Goal: Task Accomplishment & Management: Complete application form

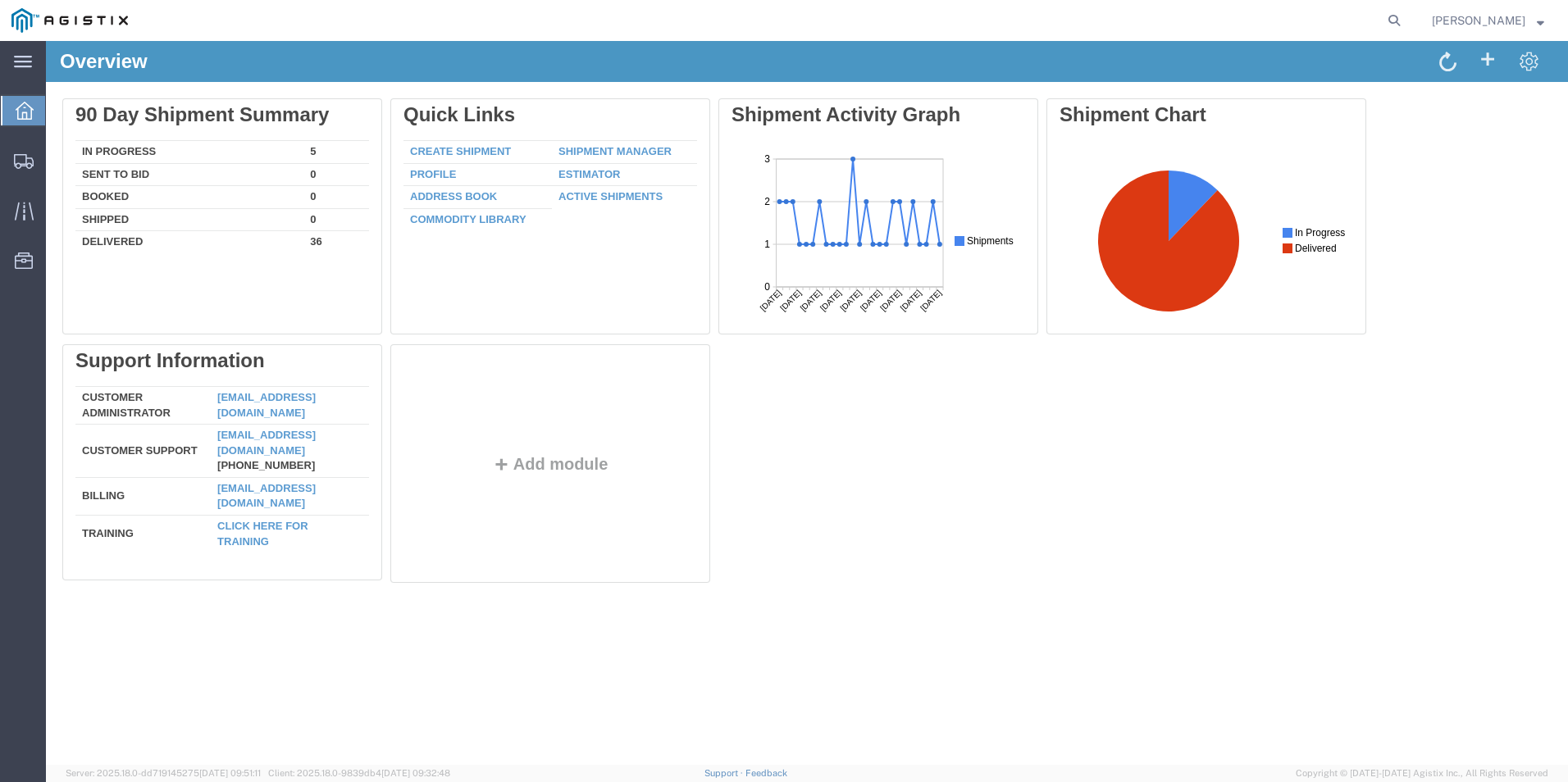
click at [25, 107] on icon at bounding box center [25, 111] width 18 height 18
click at [0, 0] on span "Create Shipment" at bounding box center [0, 0] width 0 height 0
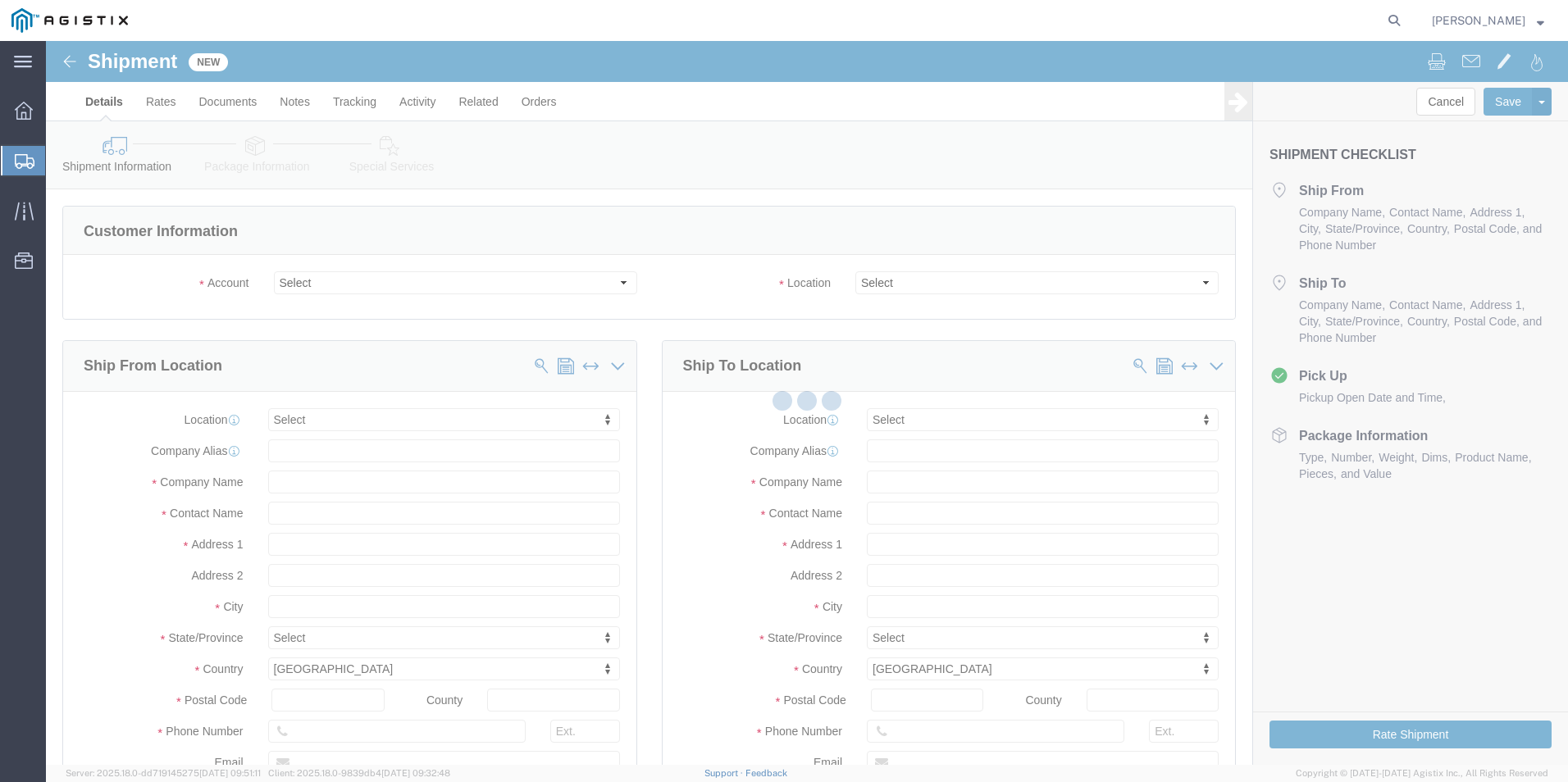
select select
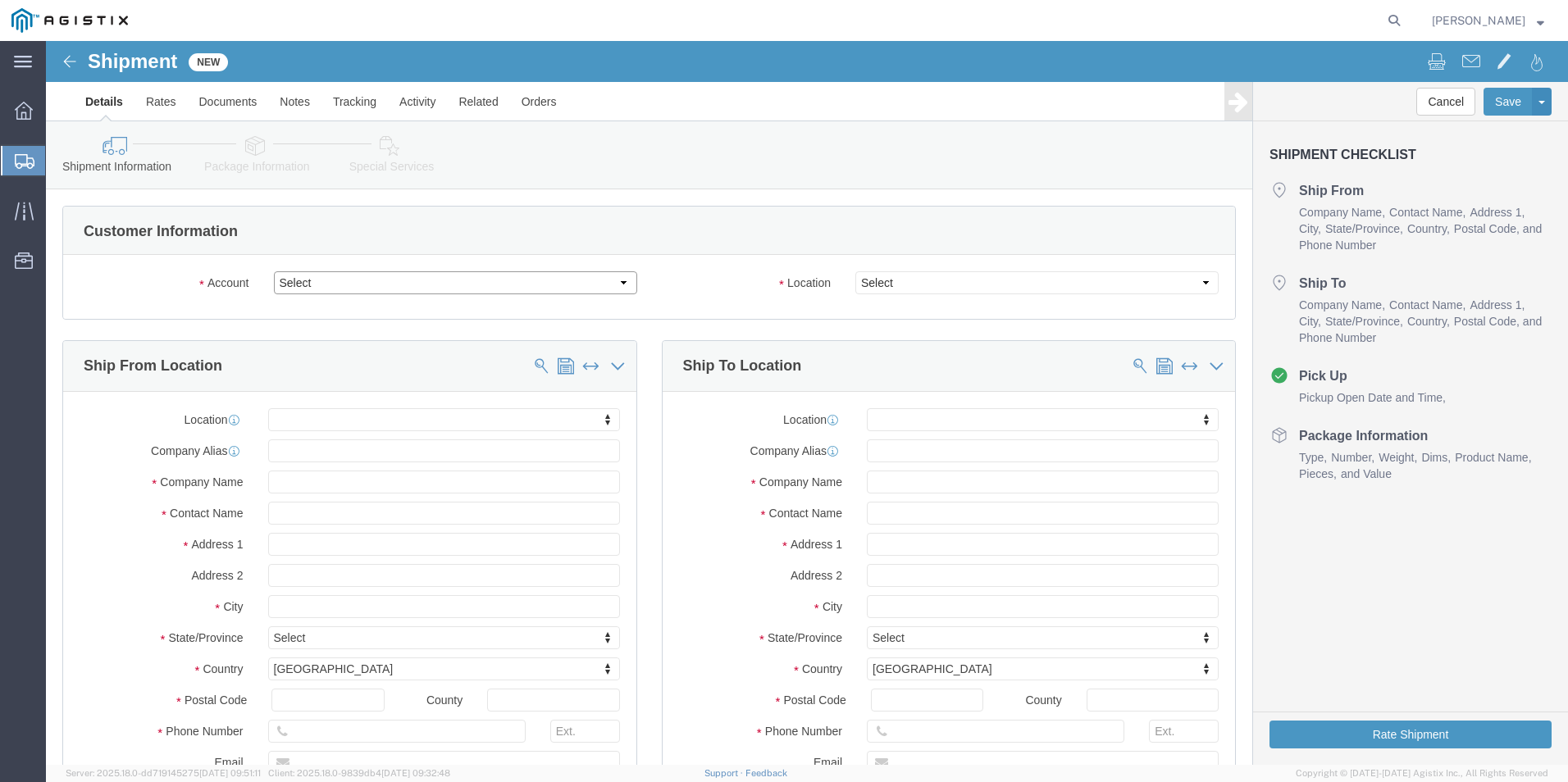
click select "Select Kerotest Manufacturing Corp PG&E"
select select "9596"
click select "Select Kerotest Manufacturing Corp PG&E"
select select "PURCHORD"
select select
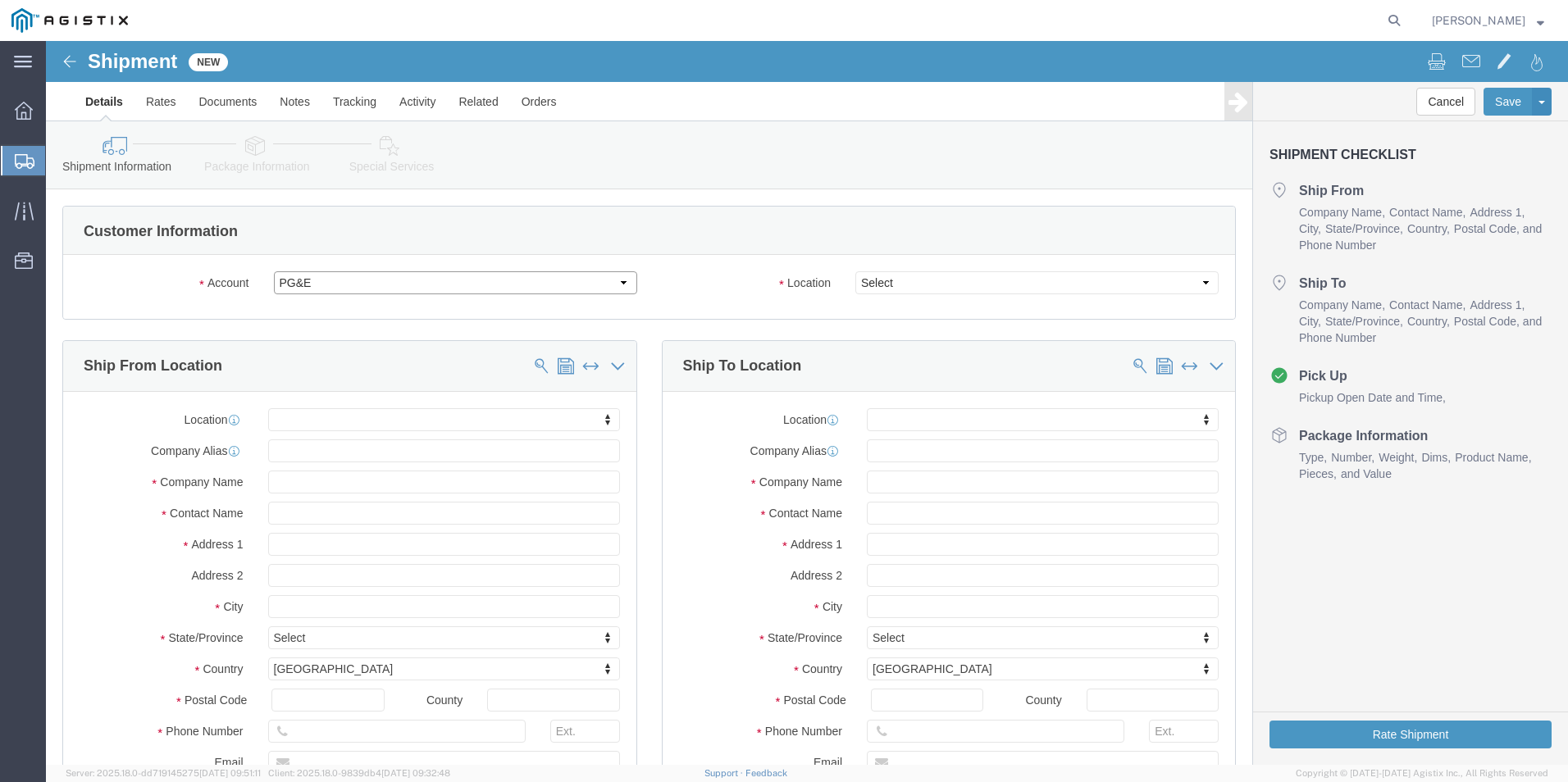
select select
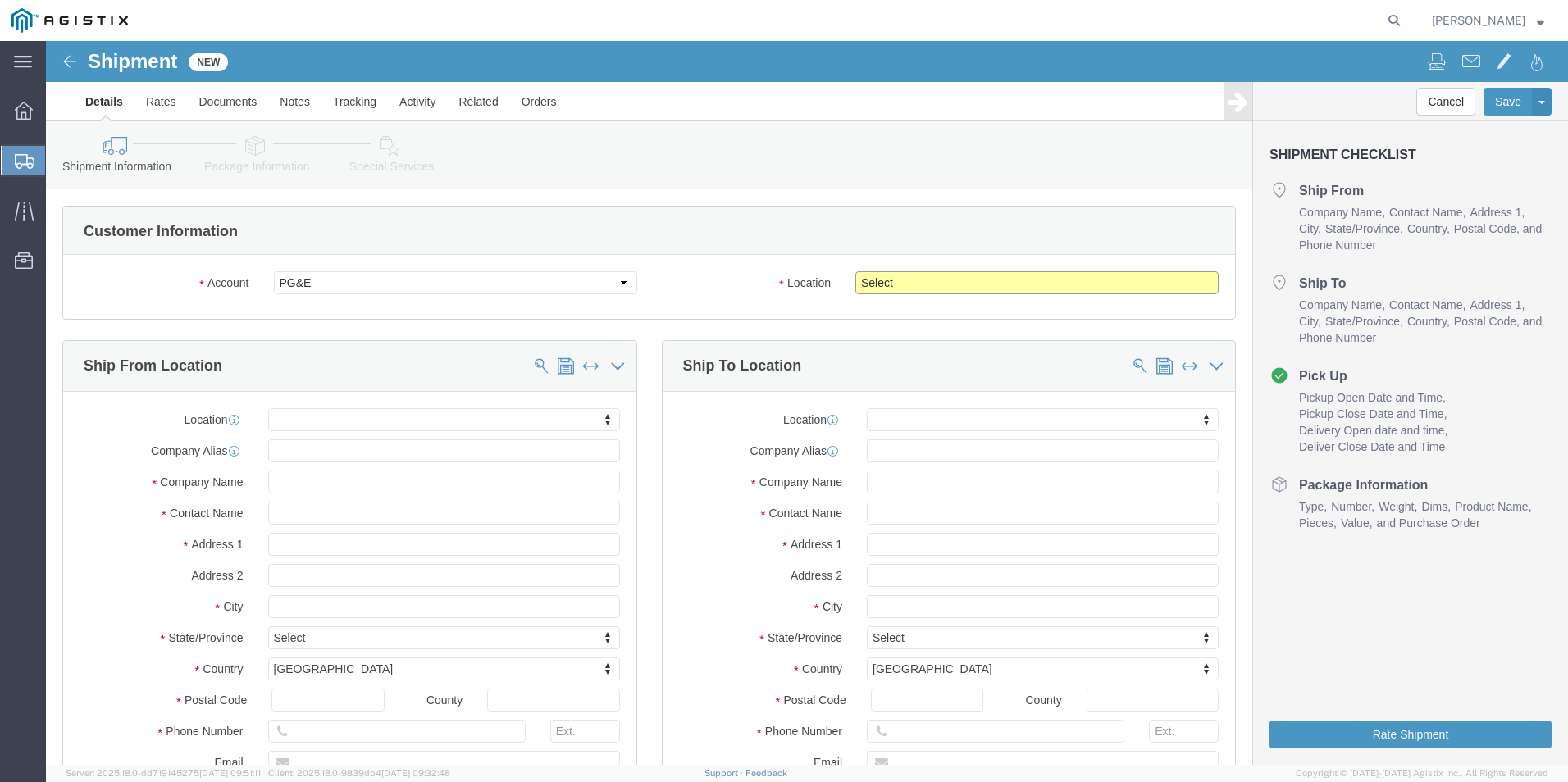
click select "Select All Others [GEOGRAPHIC_DATA] [GEOGRAPHIC_DATA] [GEOGRAPHIC_DATA] [GEOGRA…"
select select "19740"
click select "Select All Others [GEOGRAPHIC_DATA] [GEOGRAPHIC_DATA] [GEOGRAPHIC_DATA] [GEOGRA…"
click input "text"
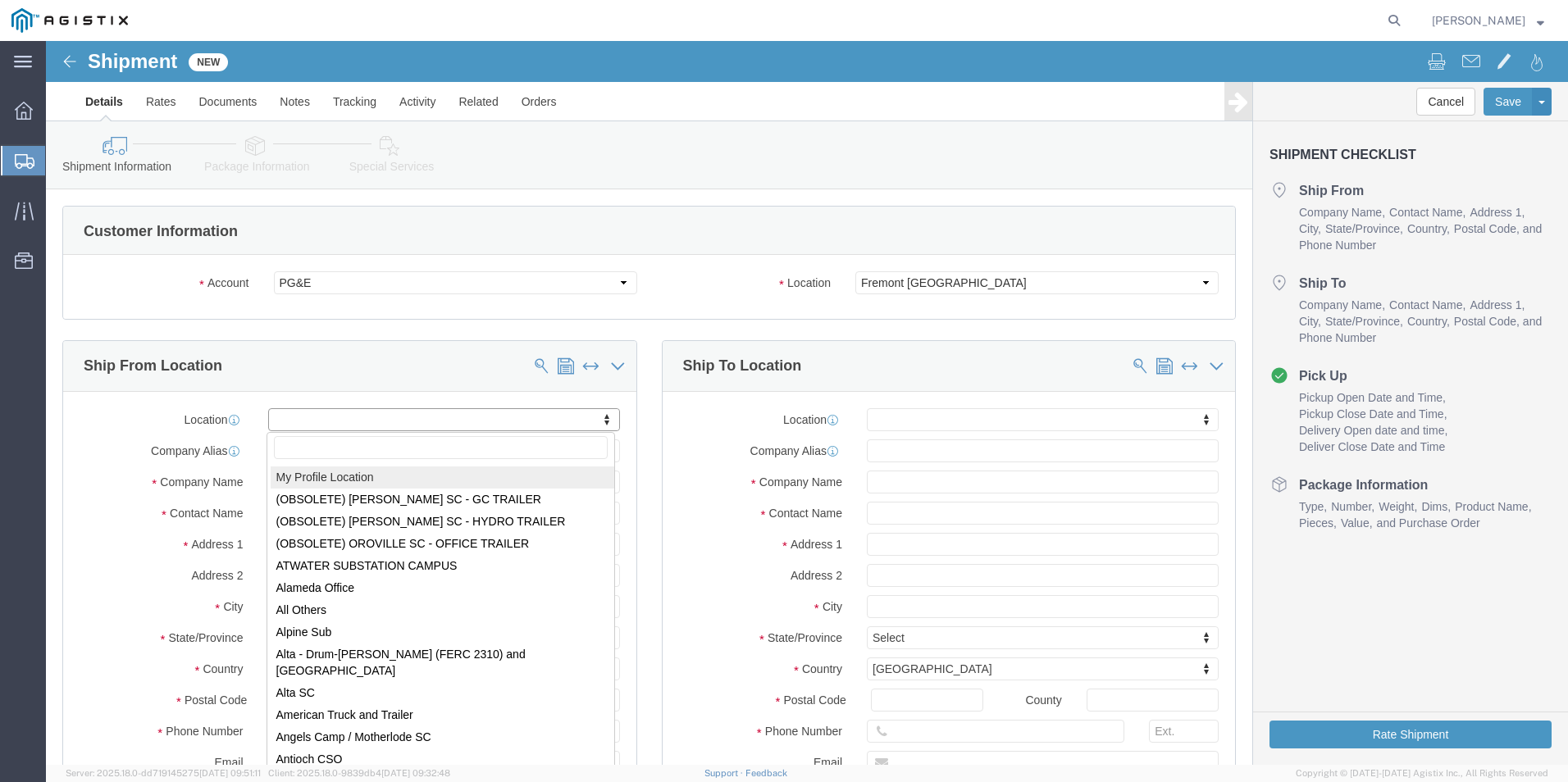
select select "MYPROFILE"
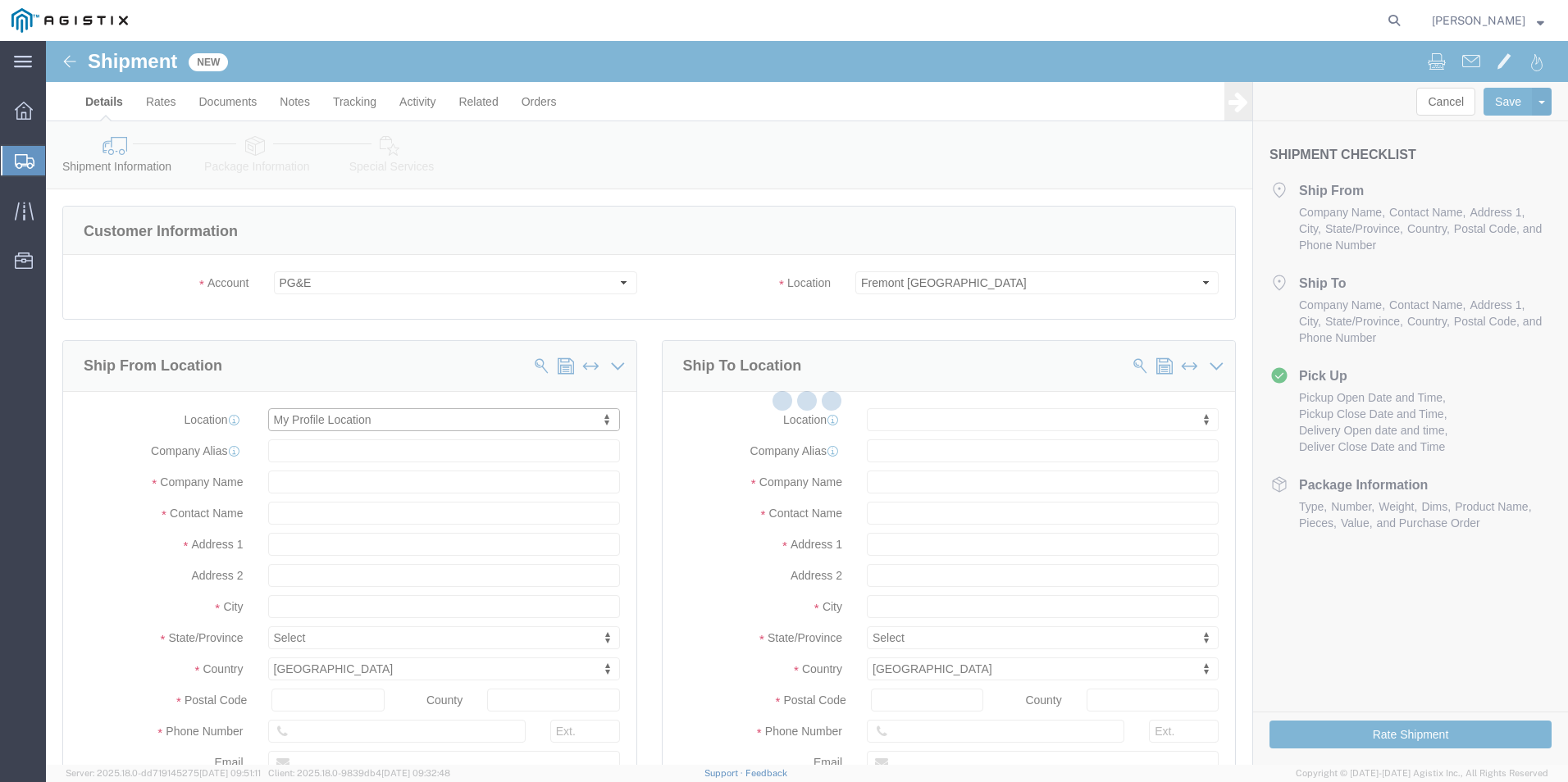
type input "[STREET_ADDRESS]"
type input "70350"
type input "[PHONE_NUMBER]"
type input "[EMAIL_ADDRESS][DOMAIN_NAME]"
checkbox input "true"
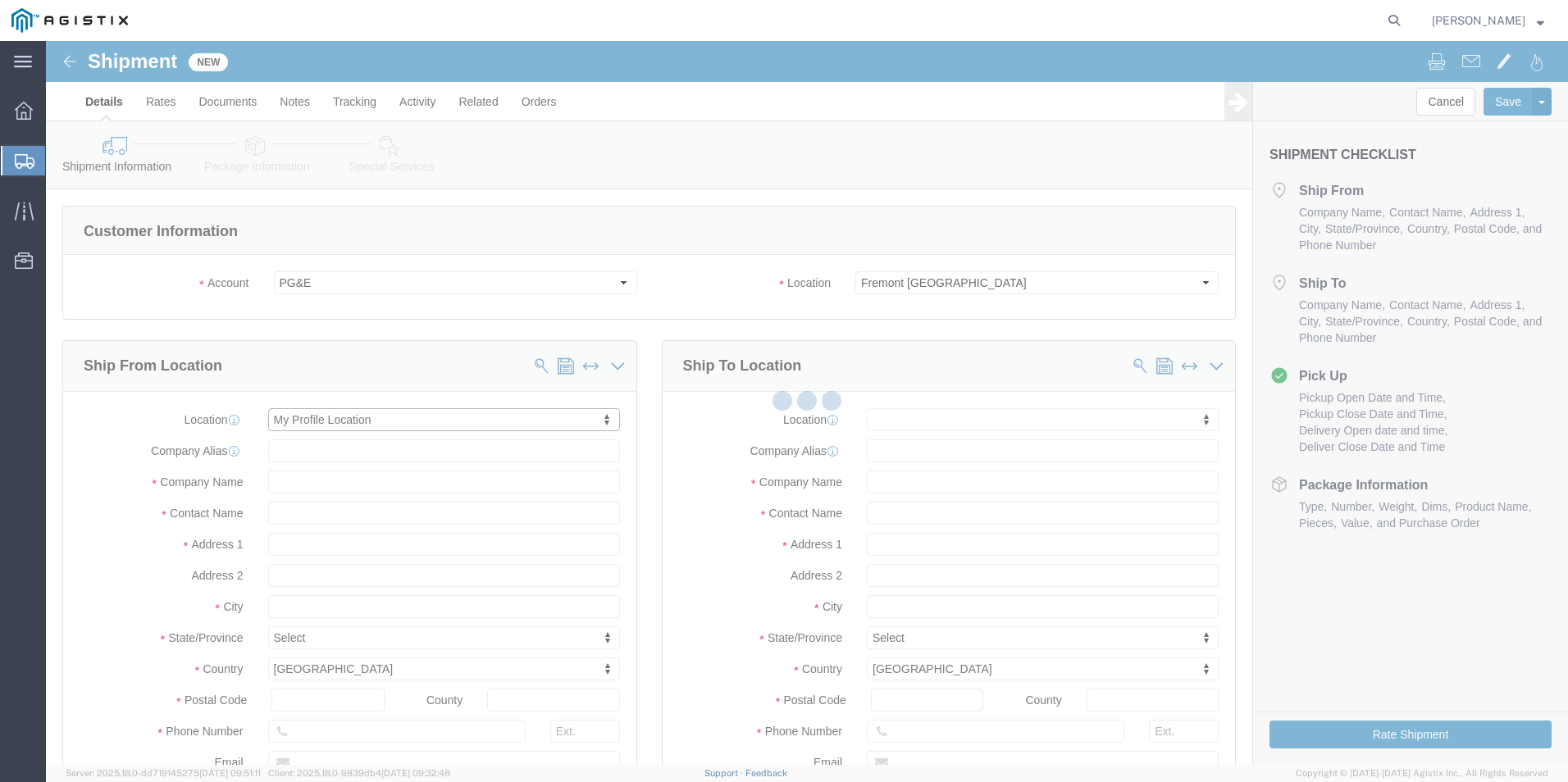
type input "Kerotest Manufacturing Corp"
type input "[PERSON_NAME]"
type input "MANSURA"
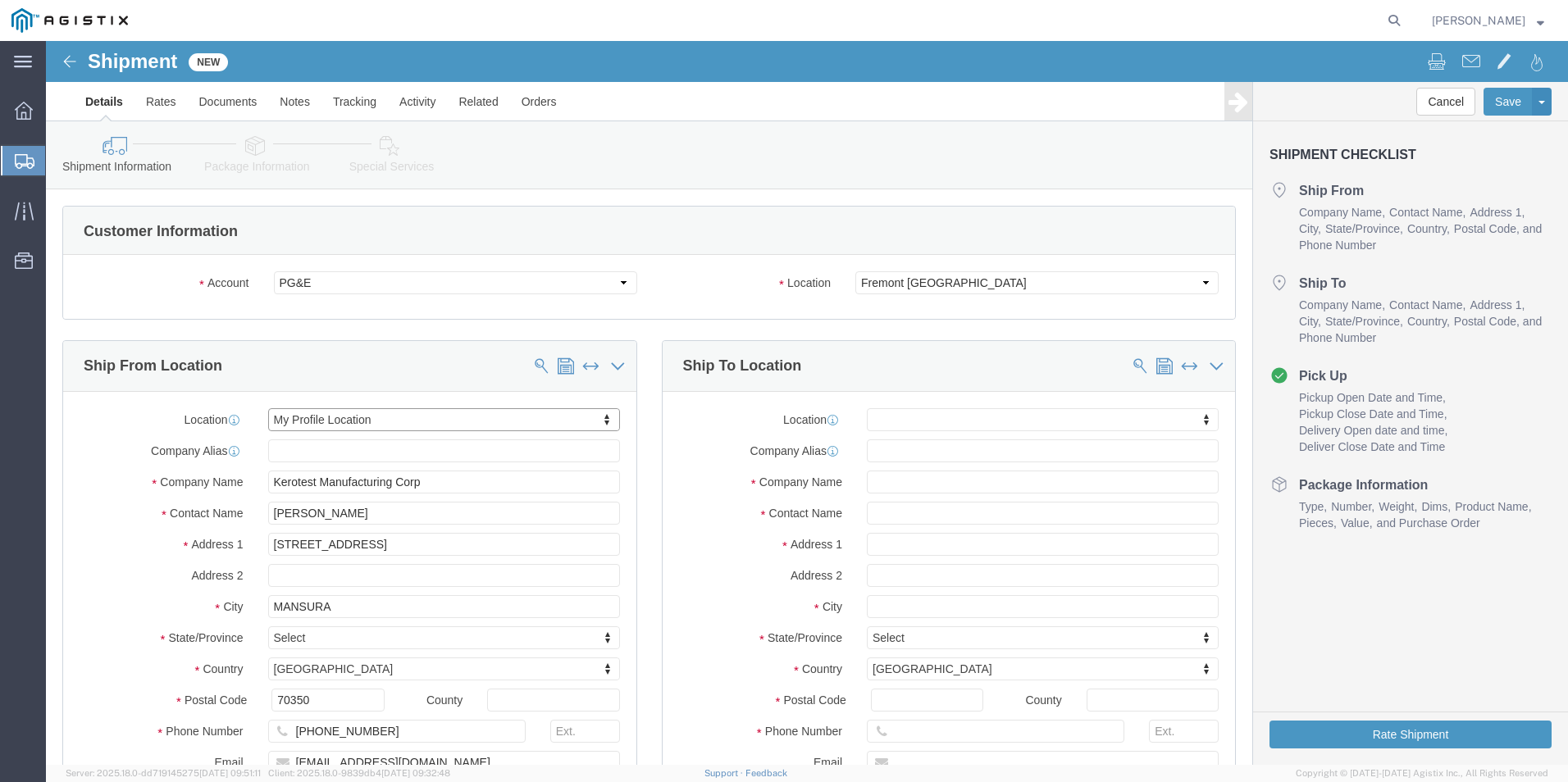
select select "LA"
click input "text"
type input "P"
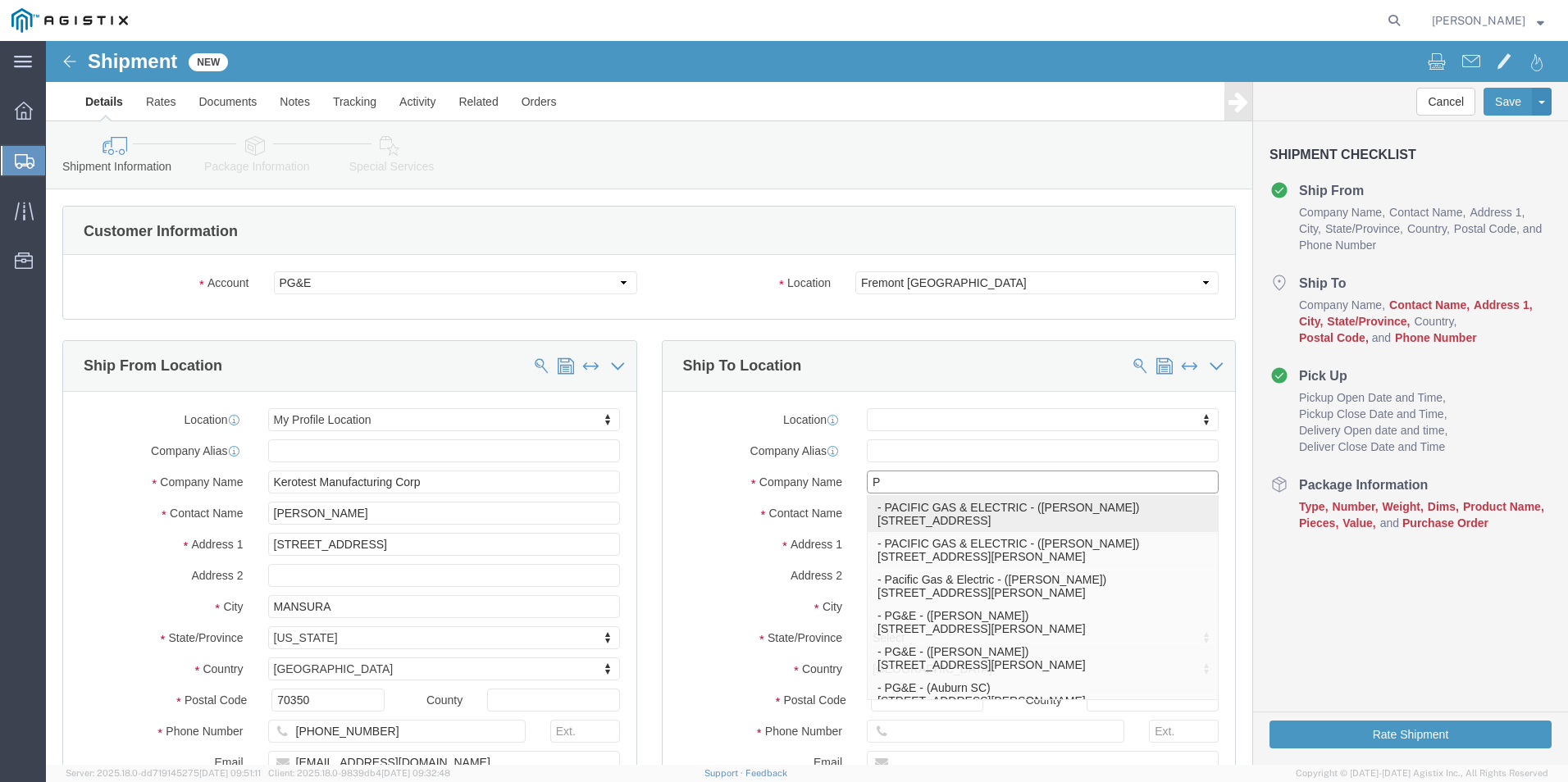
click p "- PACIFIC GAS & ELECTRIC - ([PERSON_NAME]) [STREET_ADDRESS]"
select select
type input "[STREET_ADDRESS]"
type input "93725"
type input "[PHONE_NUMBER]"
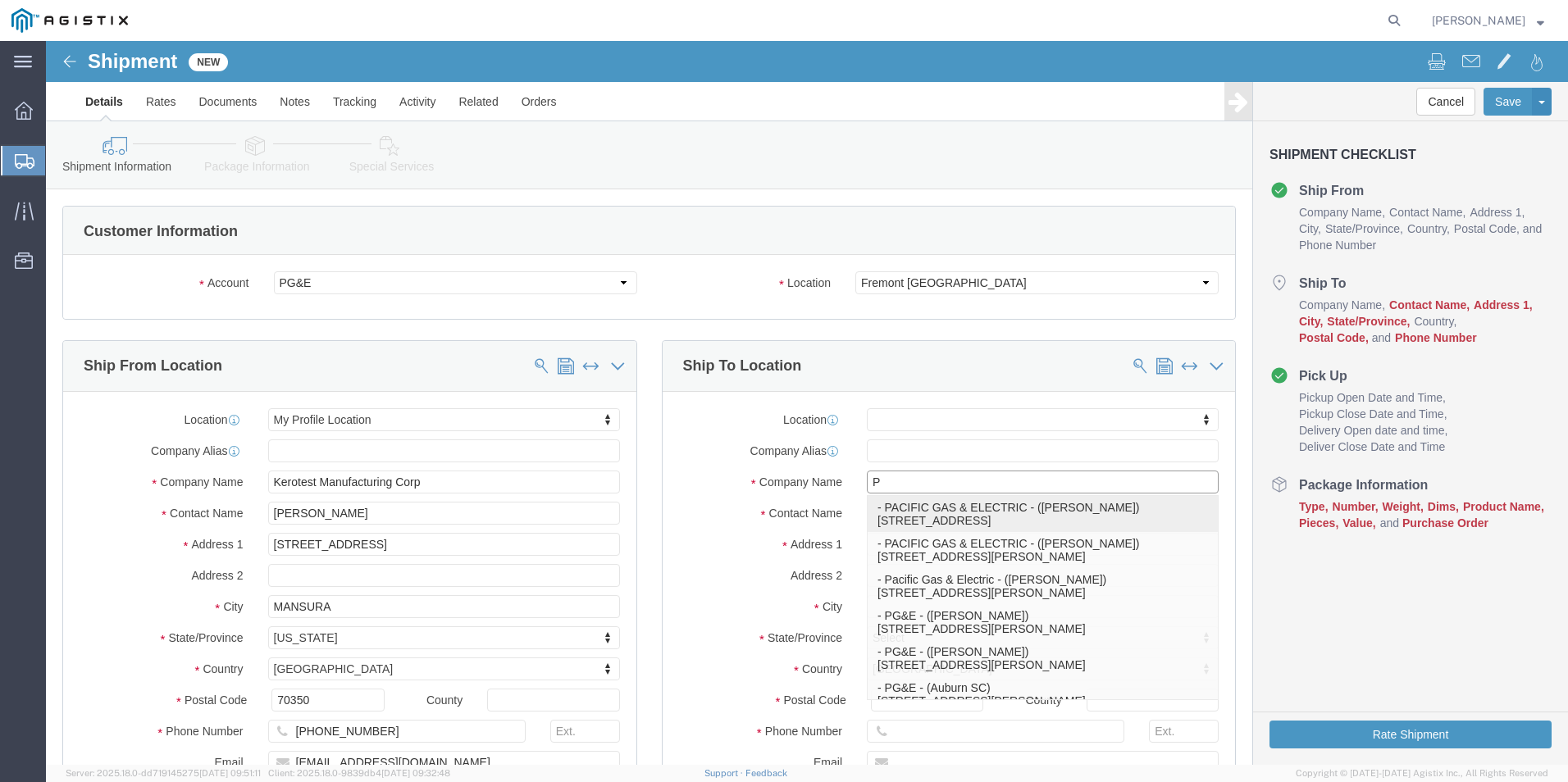
type input "PACIFIC GAS & ELECTRIC"
type input "[DEMOGRAPHIC_DATA][PERSON_NAME]"
type input "[GEOGRAPHIC_DATA]"
select select "CA"
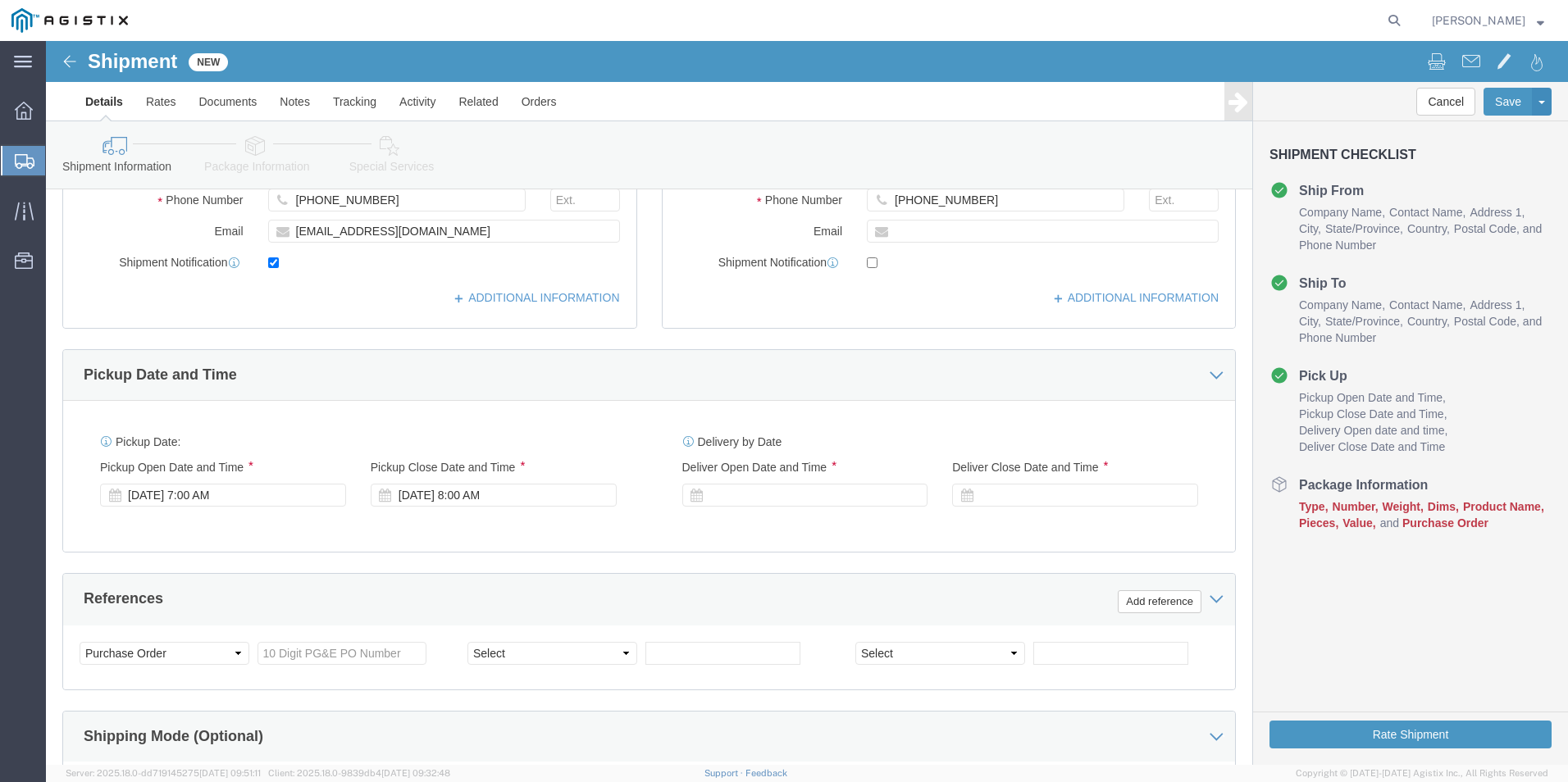
scroll to position [574, 0]
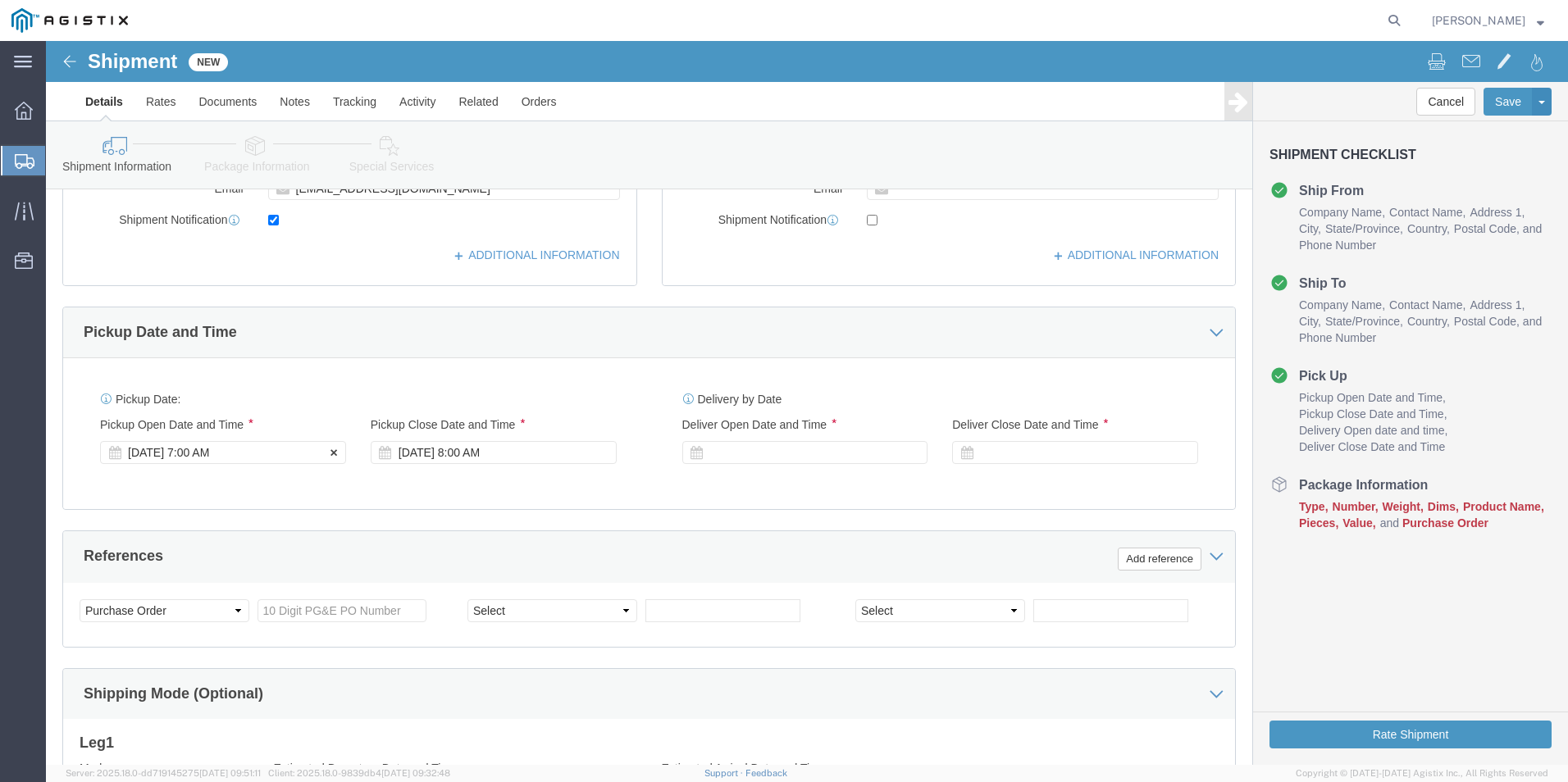
type input "PACIFIC GAS & ELECTRIC"
click div "[DATE] 7:00 AM"
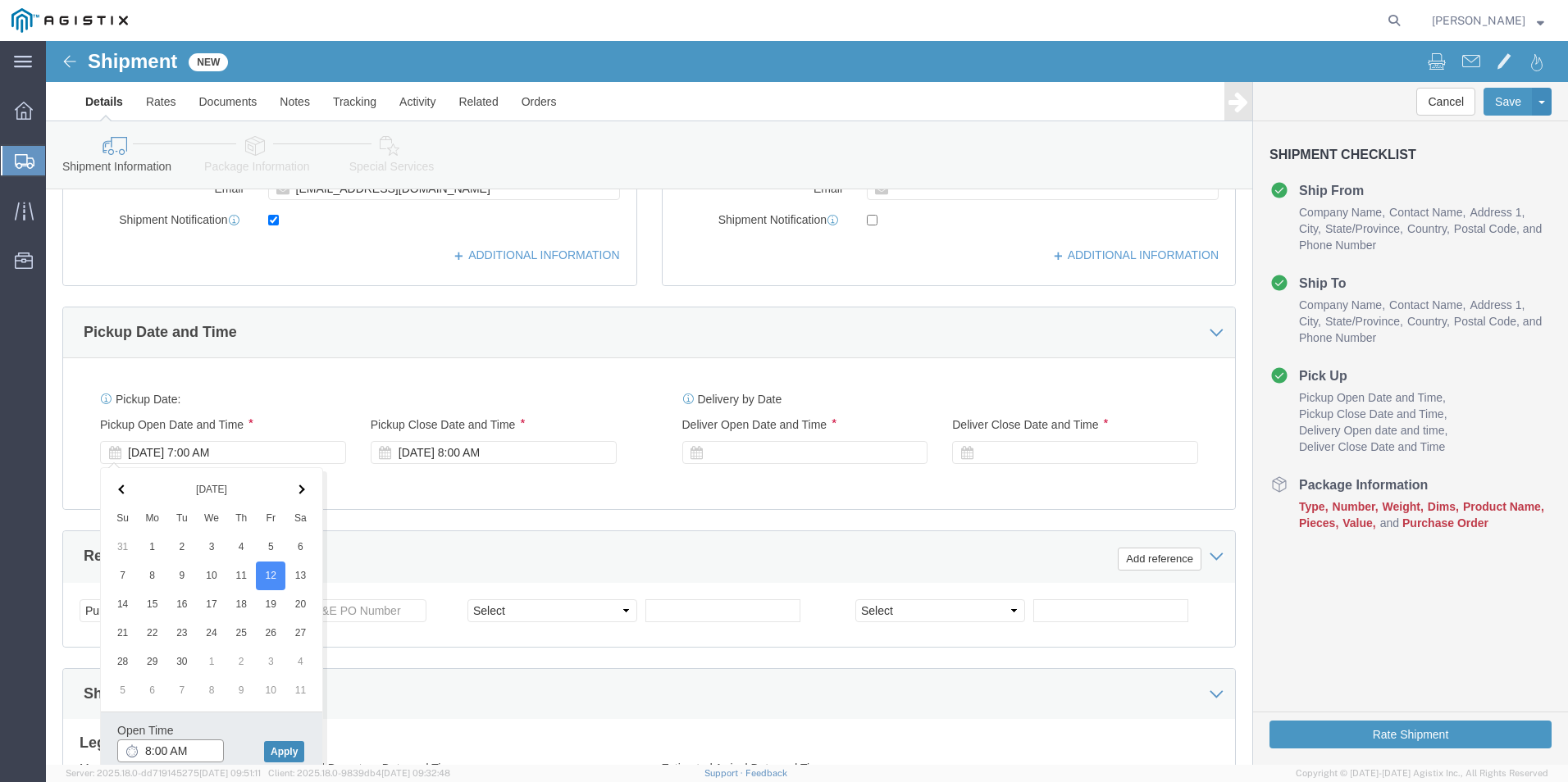
type input "8:00 AM"
click button "Apply"
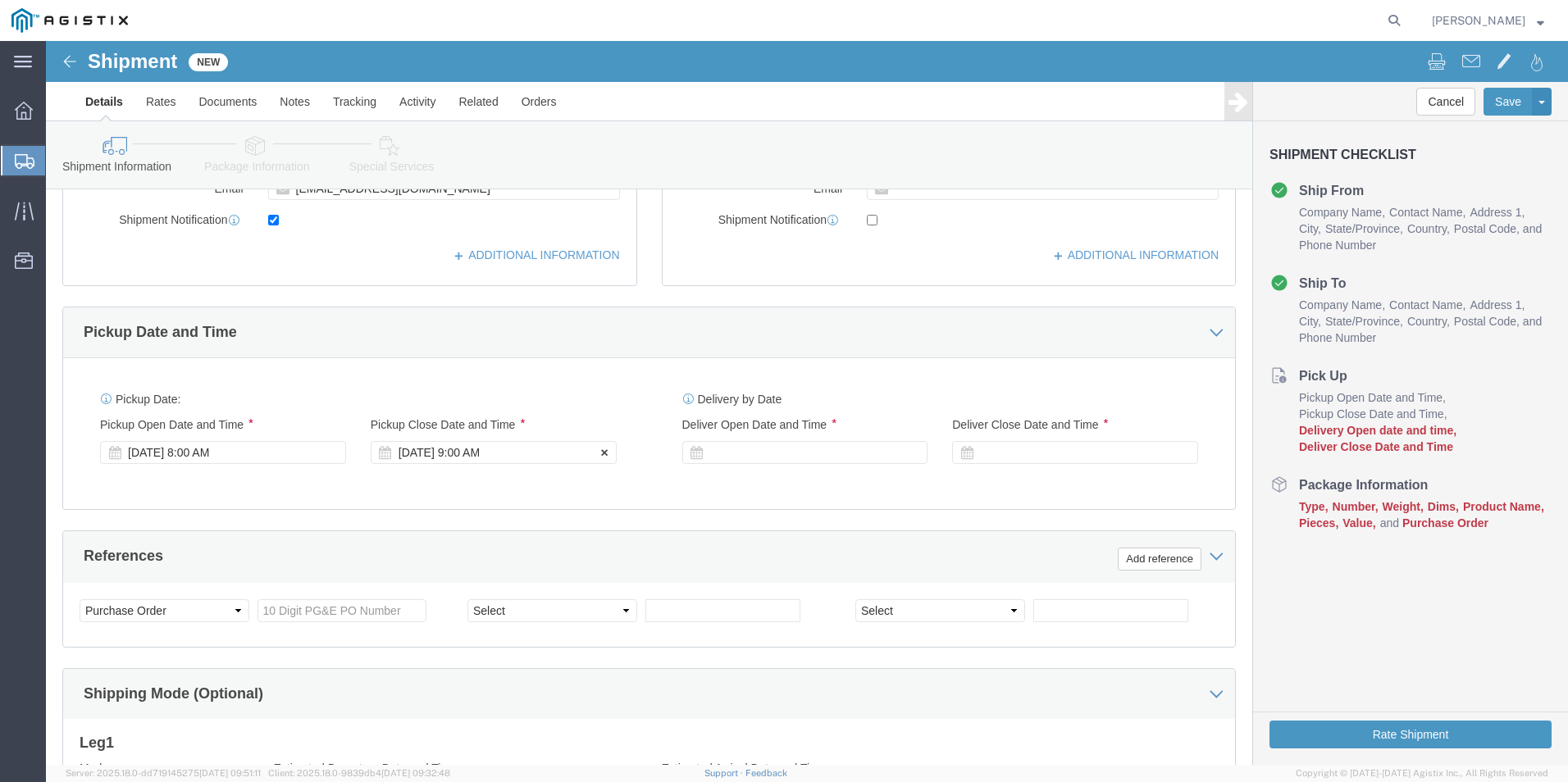
click div "[DATE] 9:00 AM"
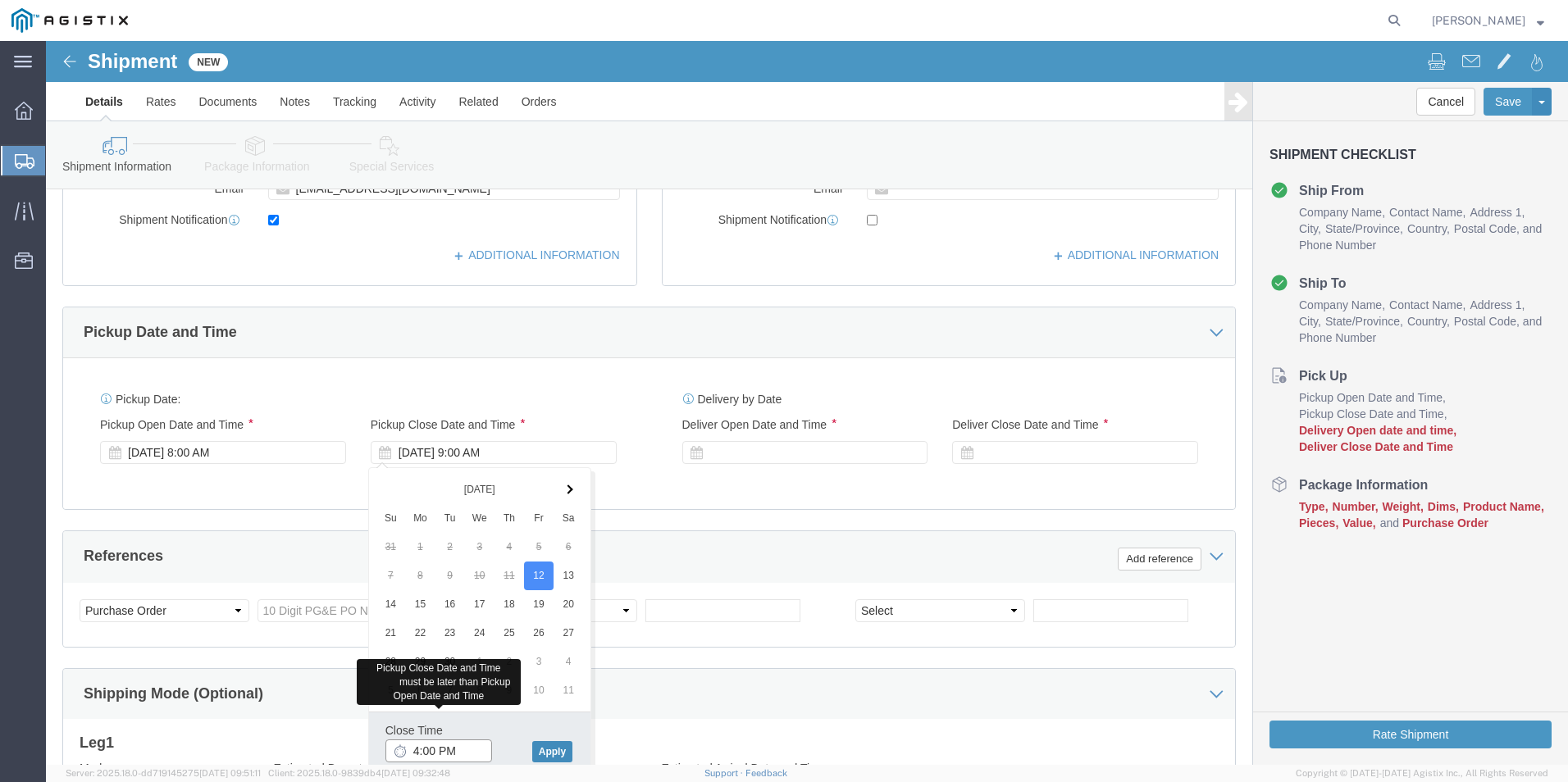
type input "4:00 PM"
click button "Apply"
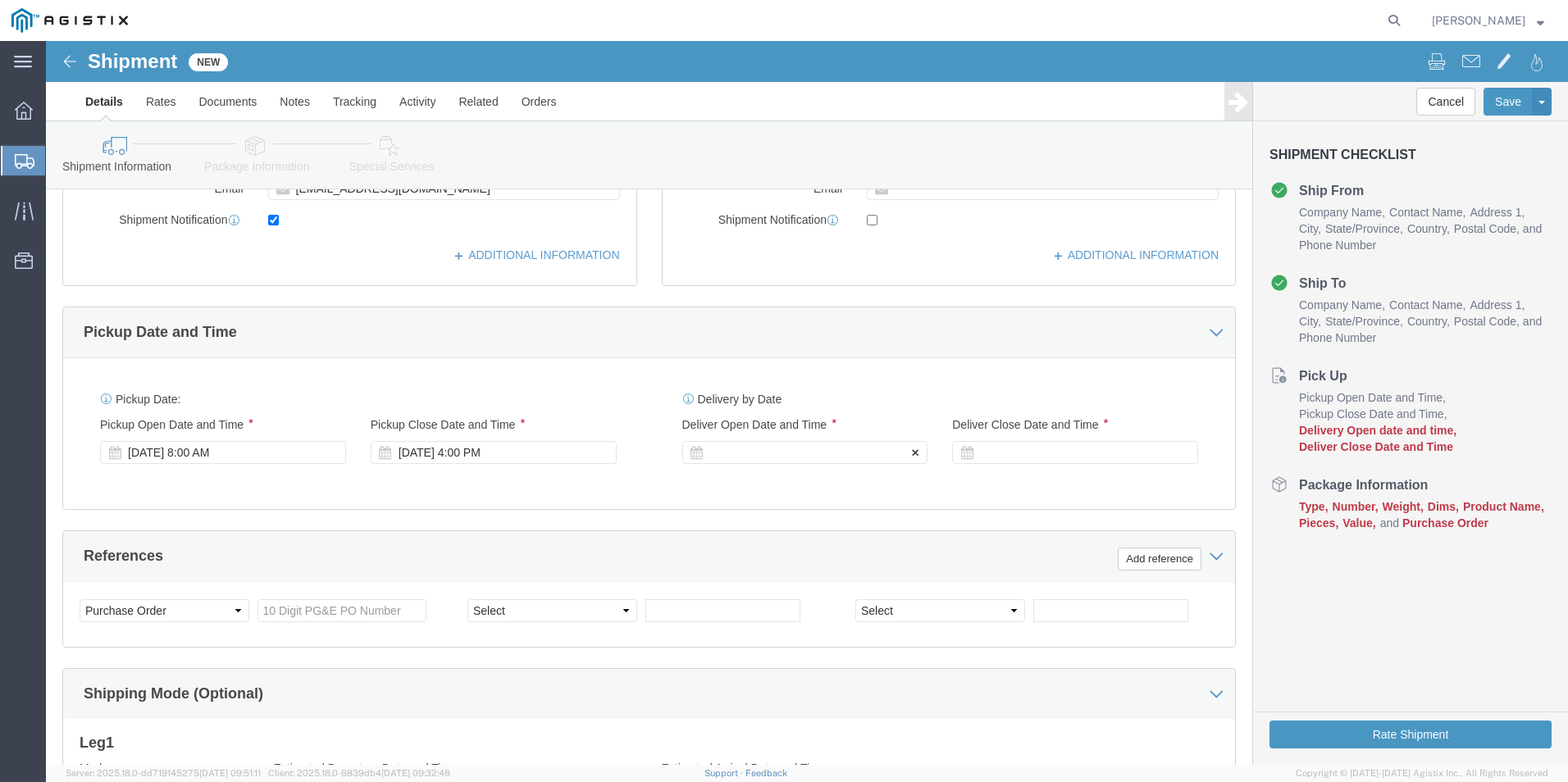
click div
click input "5:00 PM"
type input "8:00 AM"
click button "Apply"
click div
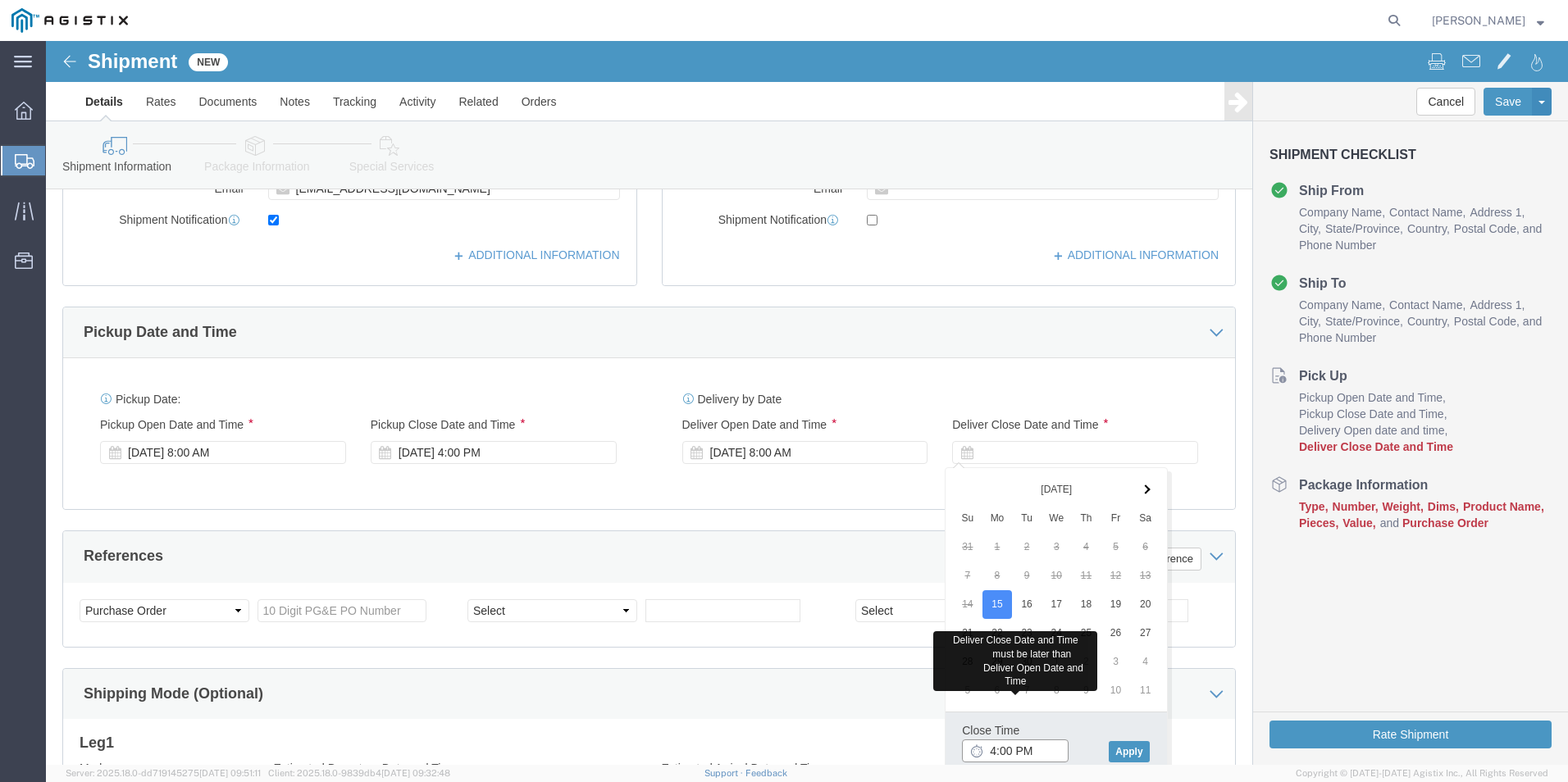
type input "4:00 PM"
click button "Apply"
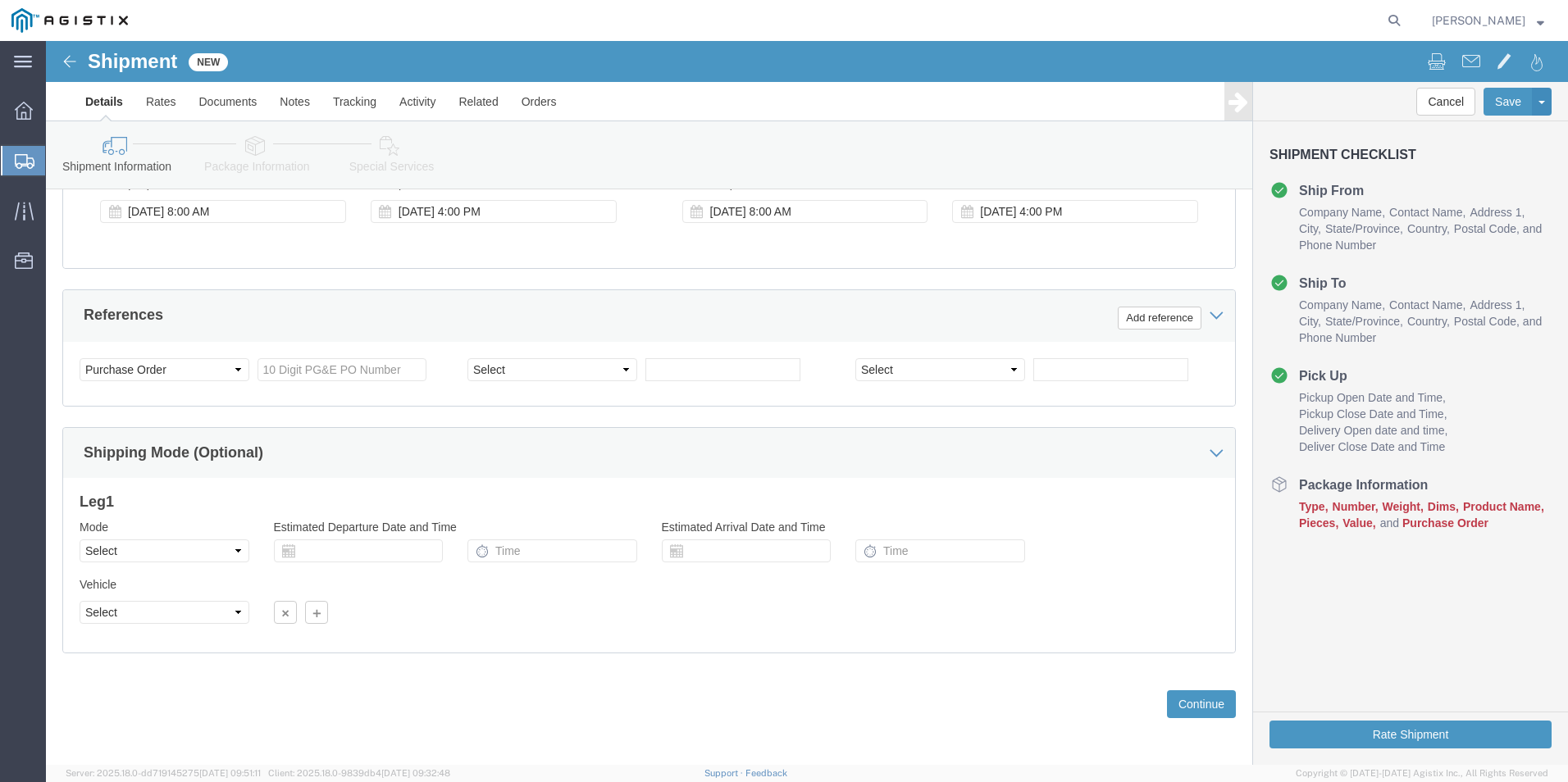
scroll to position [818, 0]
click select "Select Air Less than Truckload Multi-Leg Ocean Freight Rail Small Parcel Truckl…"
select select "LTL"
click select "Select Air Less than Truckload Multi-Leg Ocean Freight Rail Small Parcel Truckl…"
click button "Continue"
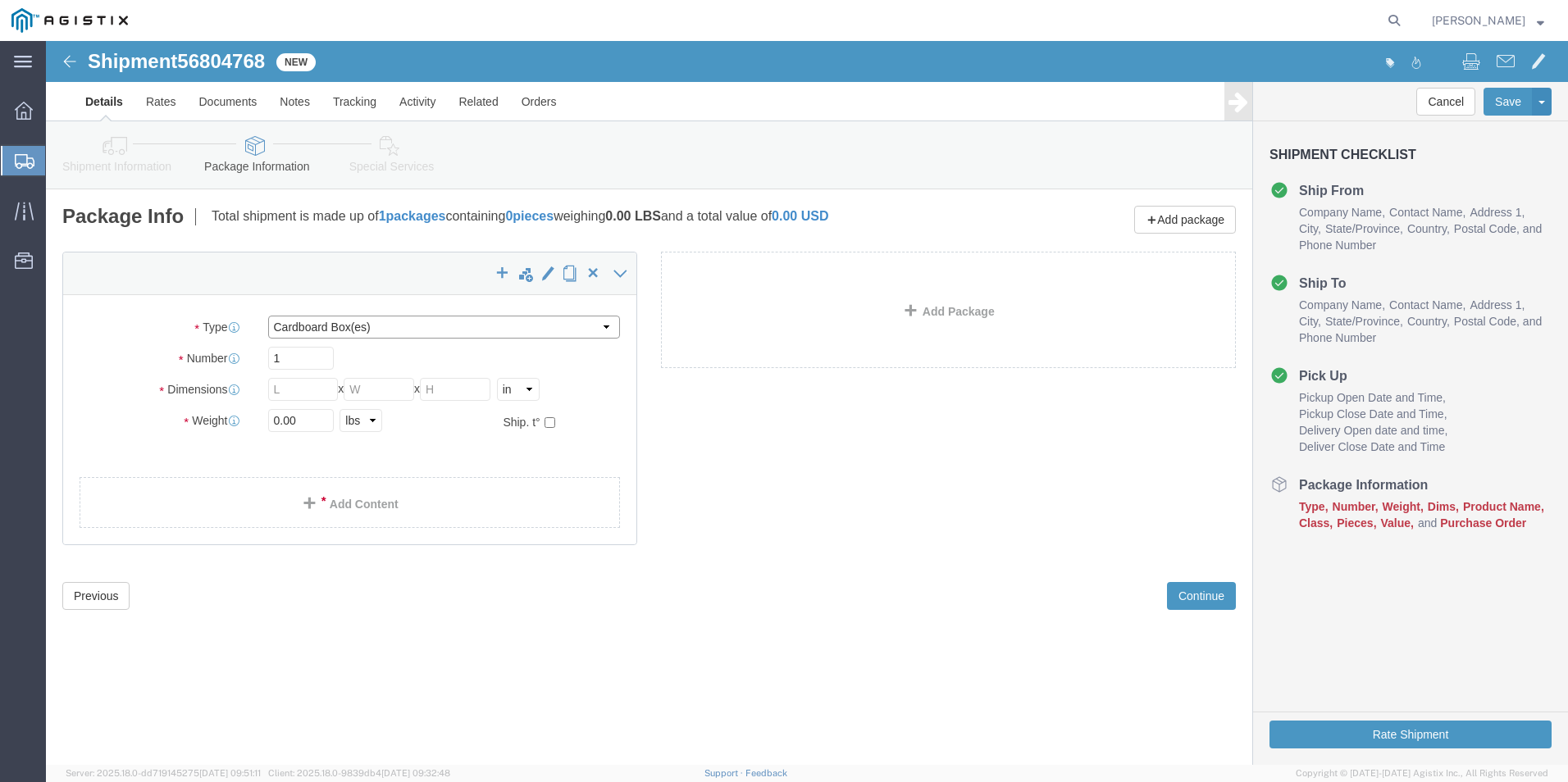
drag, startPoint x: 560, startPoint y: 287, endPoint x: 552, endPoint y: 286, distance: 8.1
click select "Select Bulk Bundle(s) Cardboard Box(es) Carton(s) Crate(s) Drum(s) (Fiberboard)…"
select select "PSNS"
click select "Select Bulk Bundle(s) Cardboard Box(es) Carton(s) Crate(s) Drum(s) (Fiberboard)…"
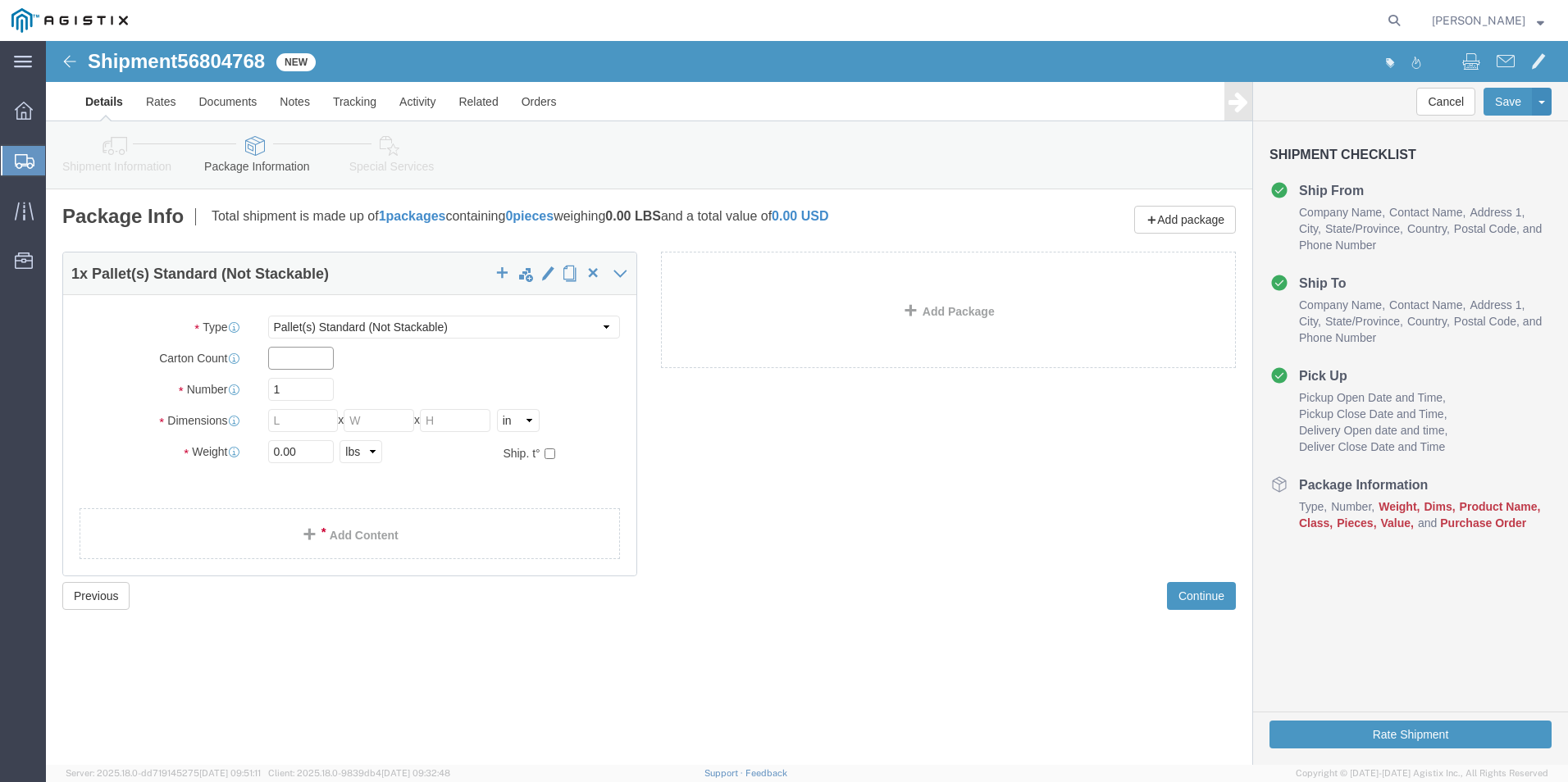
click input "text"
type input "28"
type input "38"
type input "20"
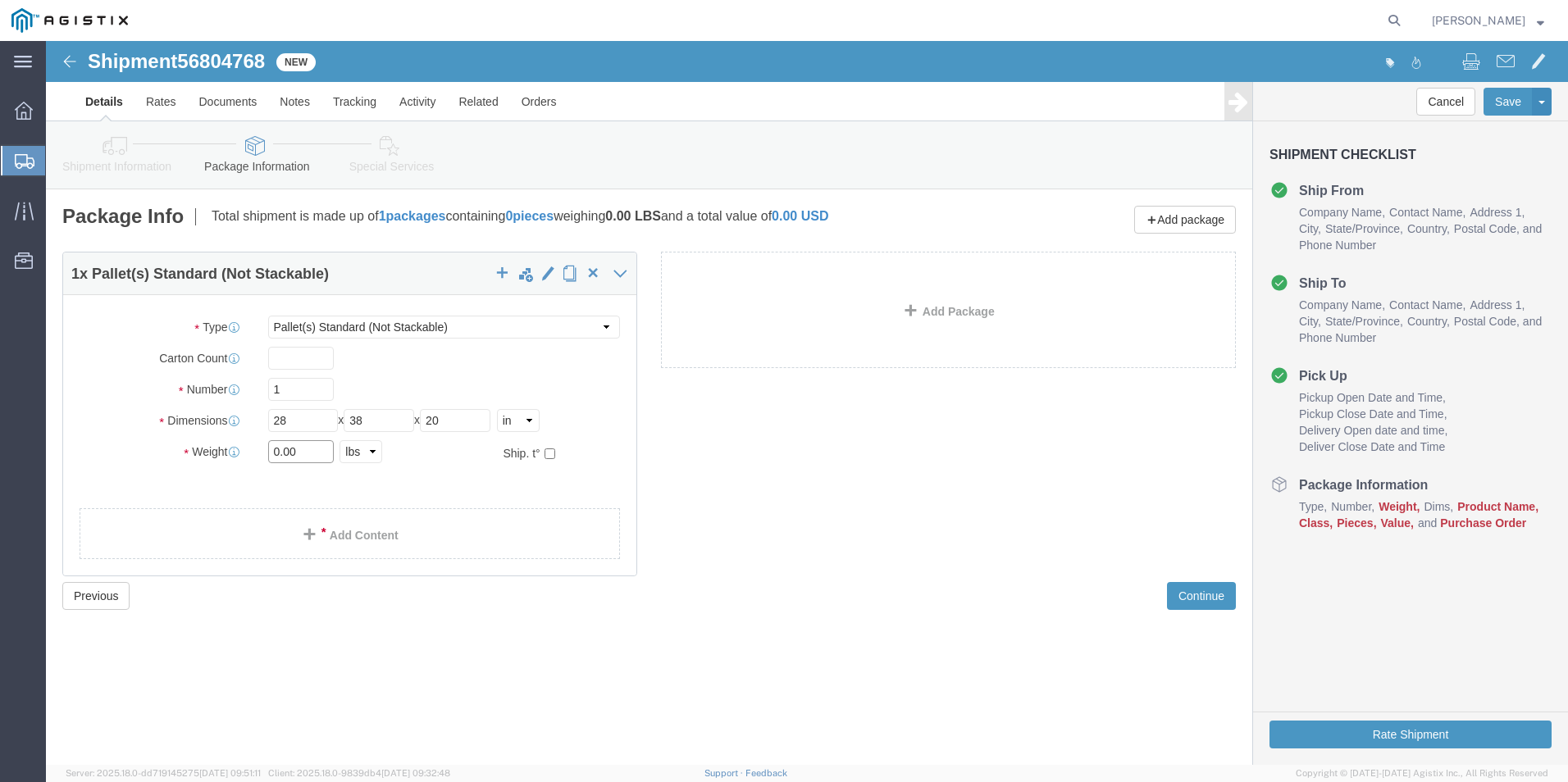
drag, startPoint x: 259, startPoint y: 406, endPoint x: 368, endPoint y: 410, distance: 109.1
click input "0.00"
type input "0"
type input "142"
click link "Add Content"
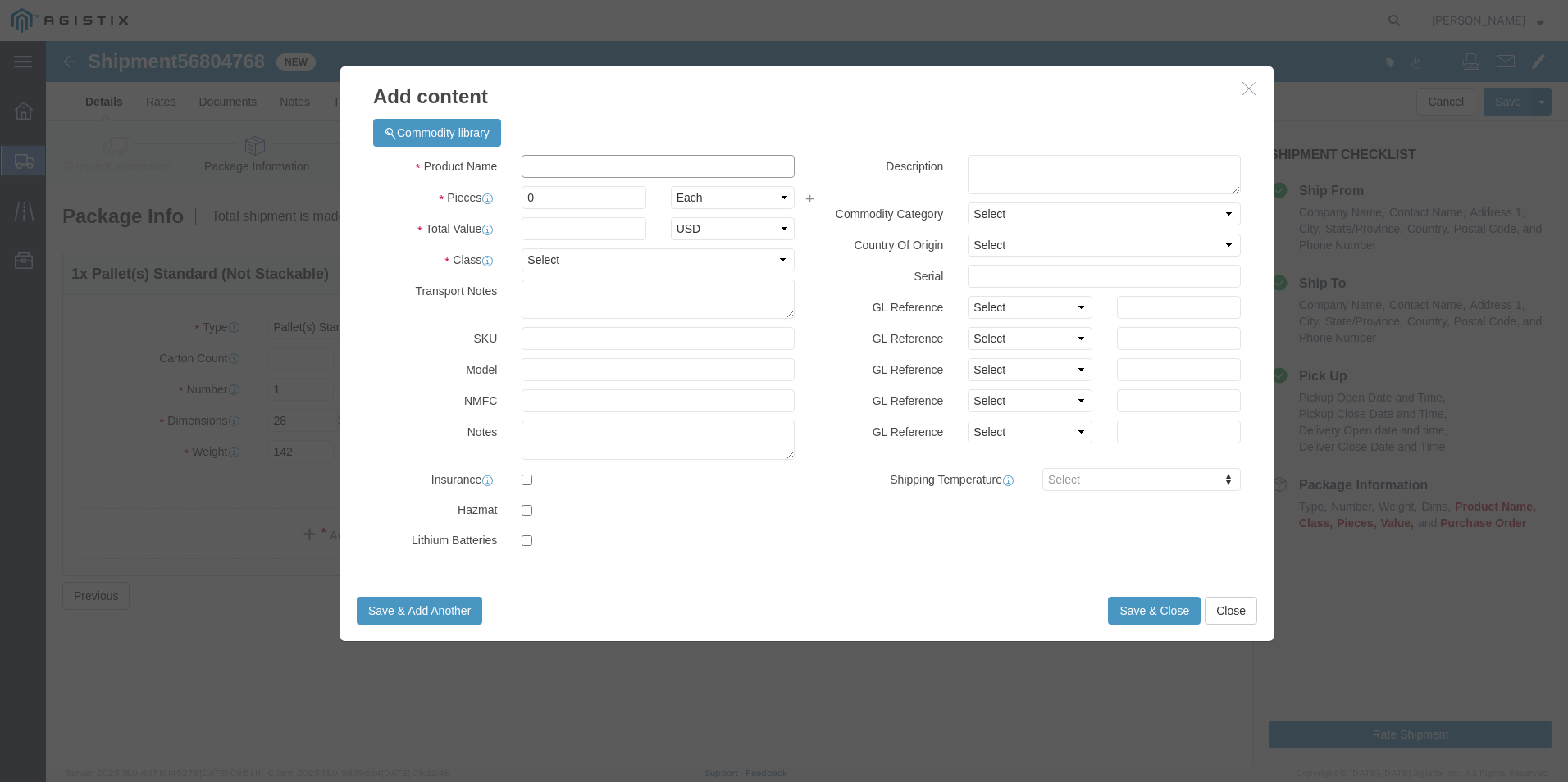
click input "text"
click input "PLASTIC VALVES (1700-20)"
type input "PLASTIC VALVES (1700-20)"
click div
drag, startPoint x: 520, startPoint y: 162, endPoint x: 572, endPoint y: 158, distance: 52.2
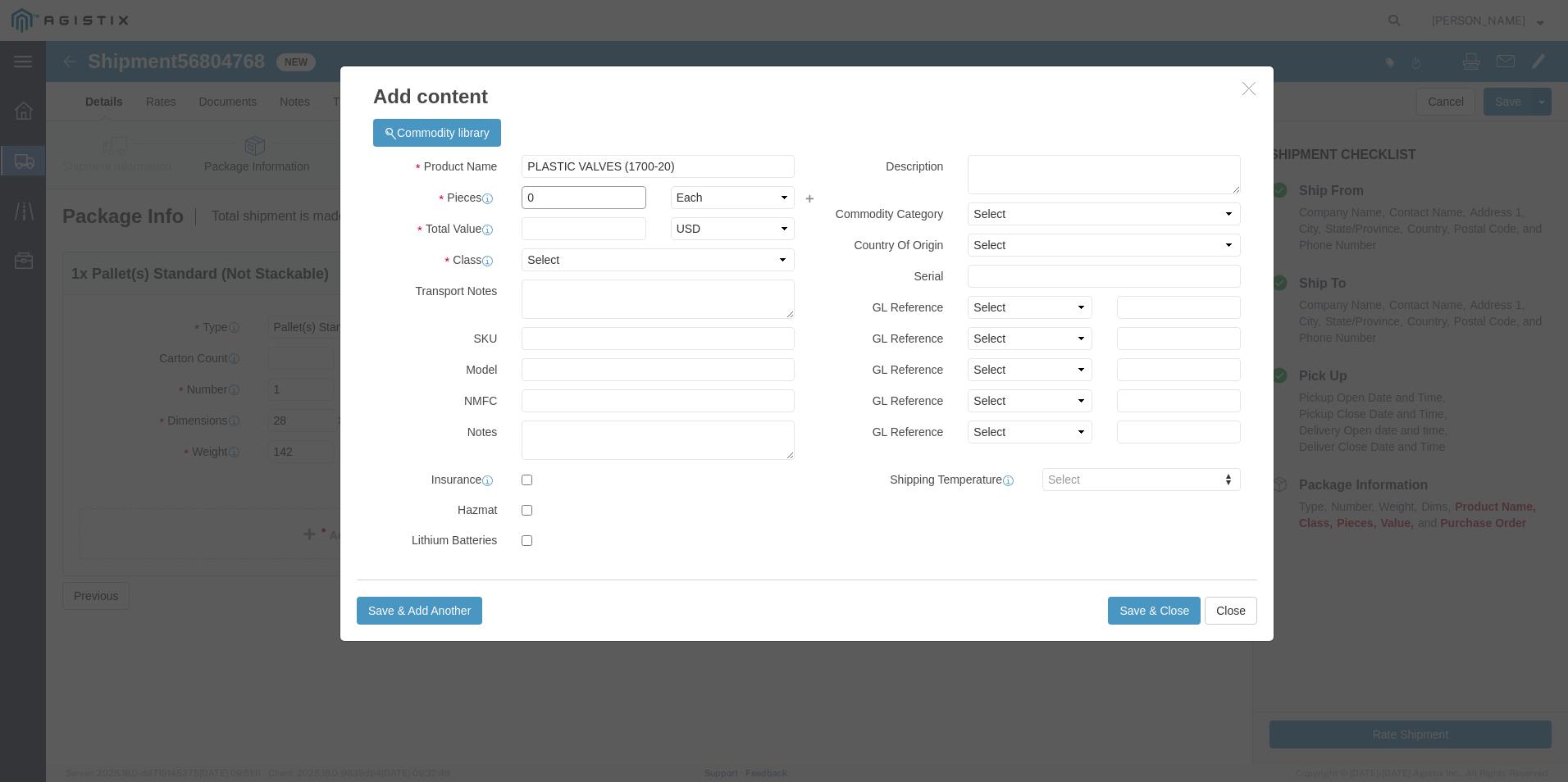
click input "0"
type input "15"
click input "text"
type input "2800"
click select "Select 50 55 60 65 70 85 92.5 100 125 175 250 300 400"
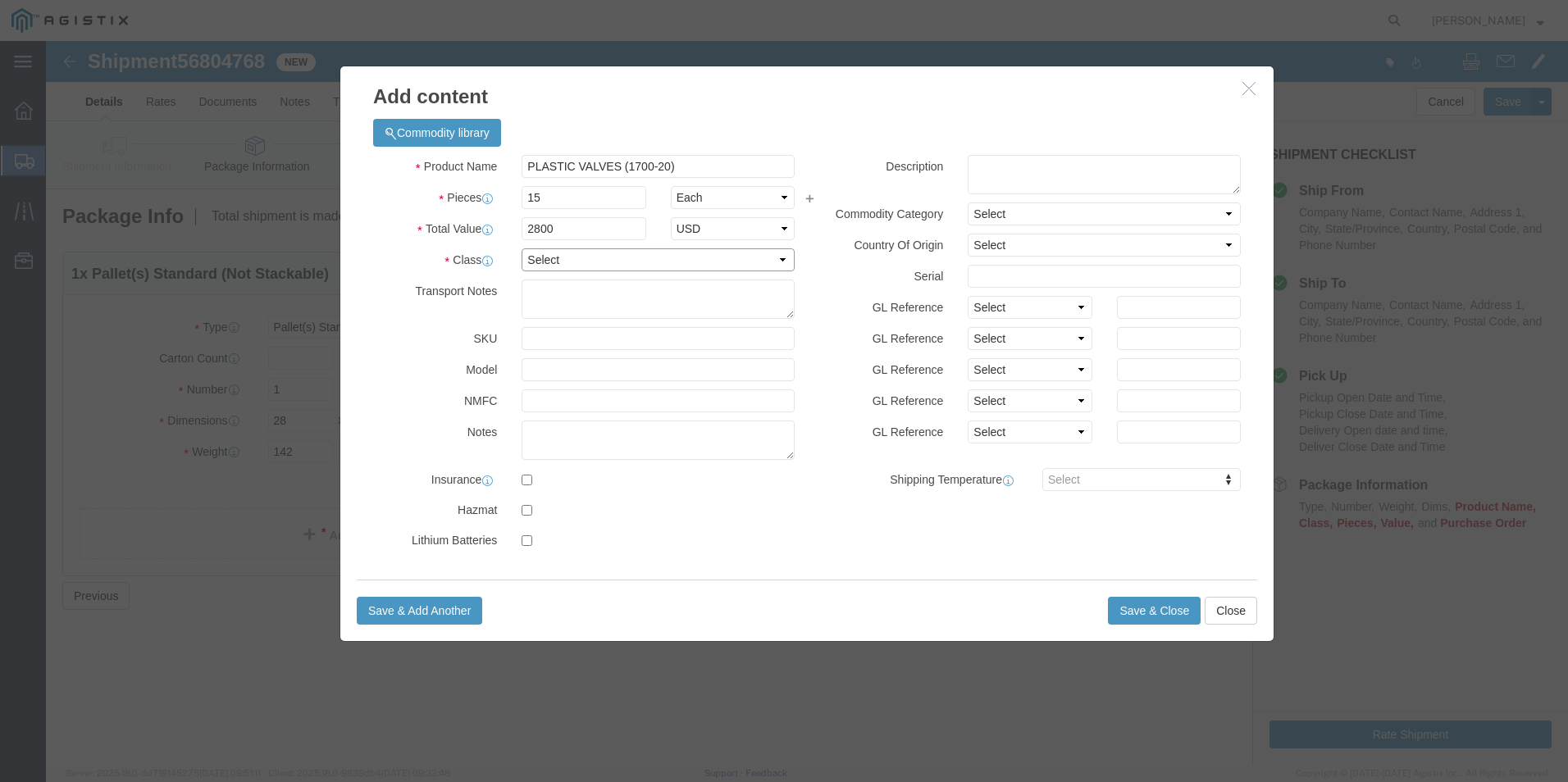
select select "125"
click select "Select 50 55 60 65 70 85 92.5 100 125 175 250 300 400"
click button "Save & Close"
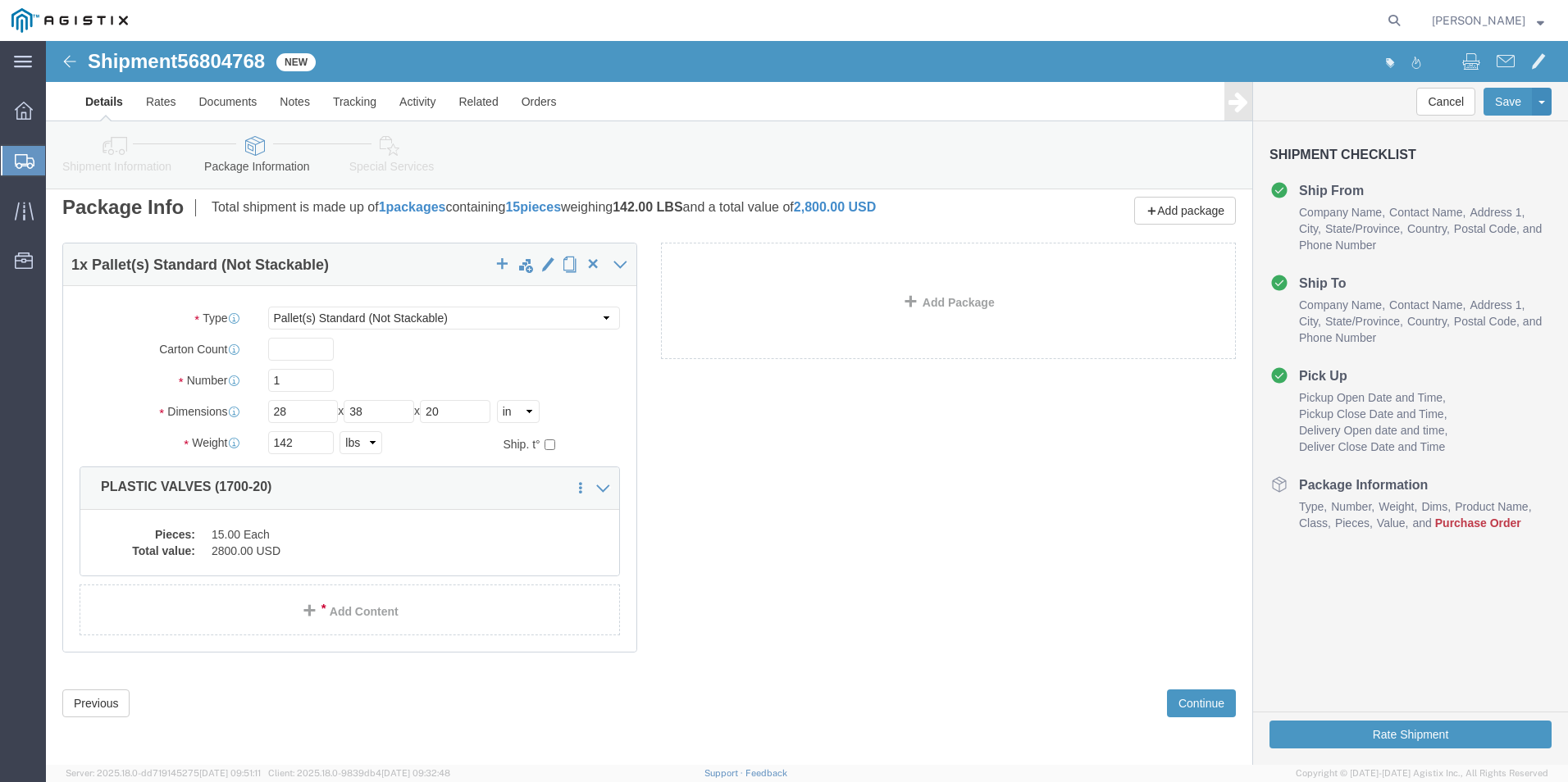
scroll to position [12, 0]
click button "Continue"
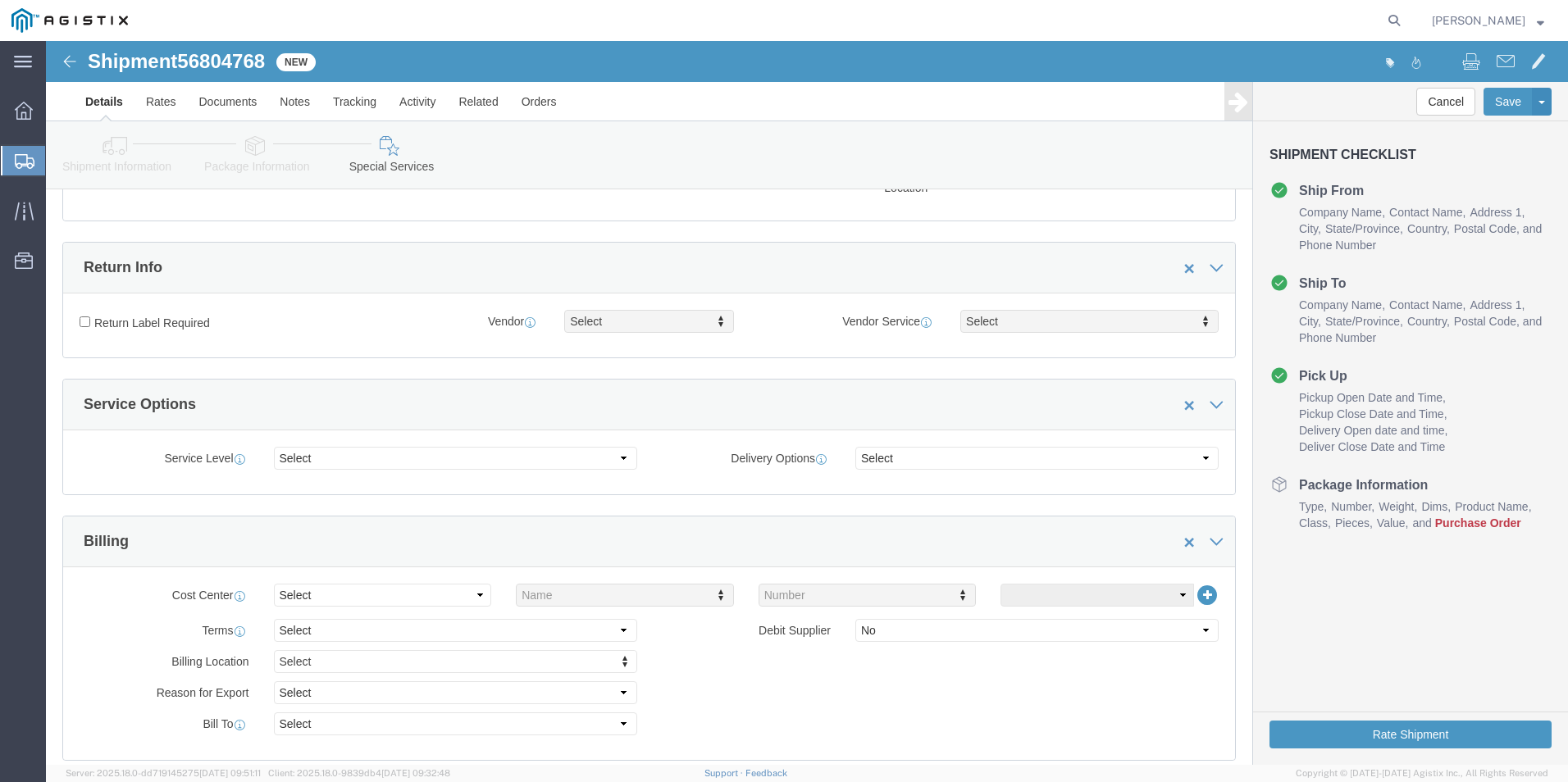
scroll to position [176, 0]
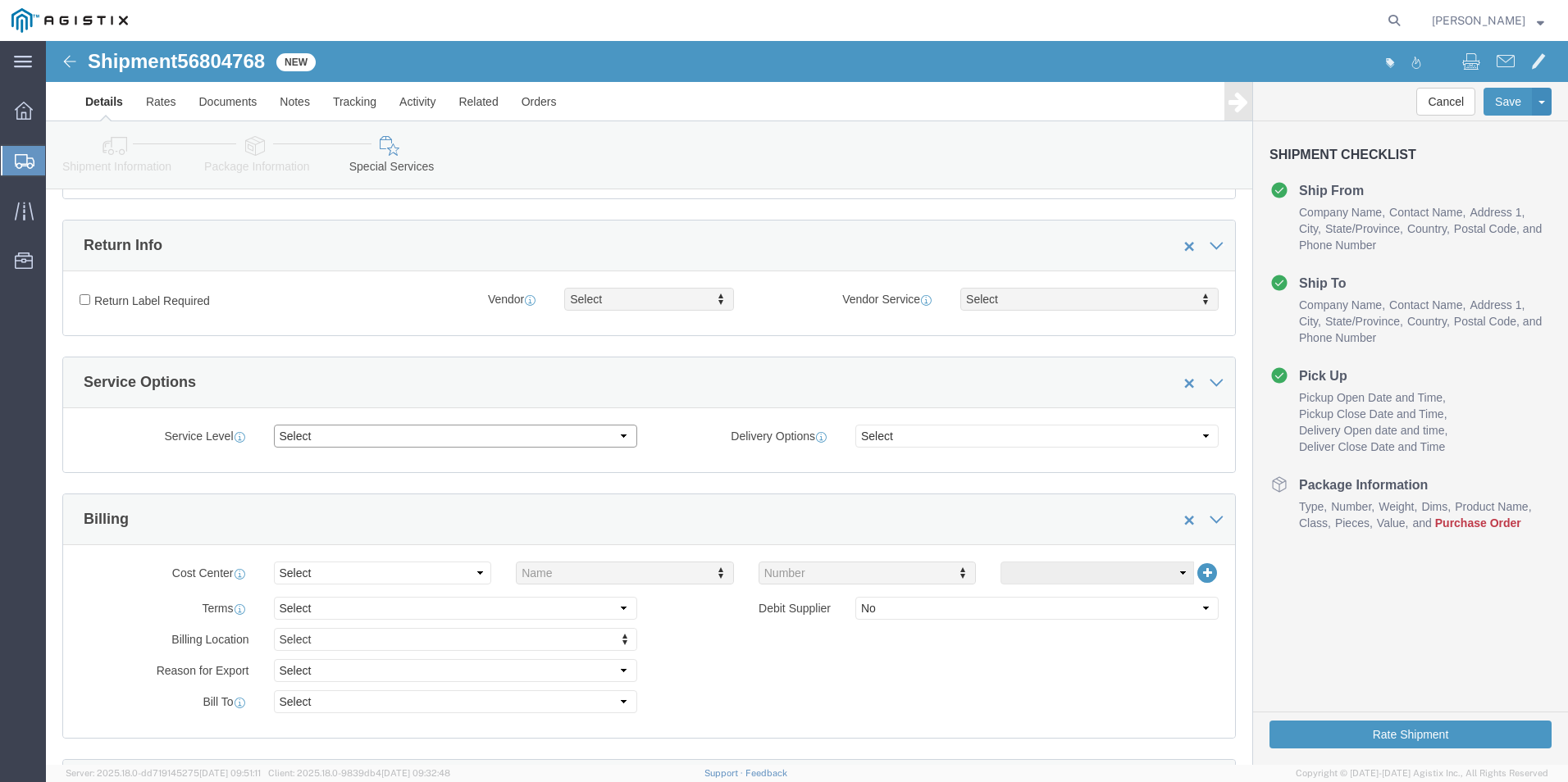
click select "Select 1 Day 2 Day 3-5 Day Economy 5+ Day"
select select "3-5 Day Economy"
click select "Select 1 Day 2 Day 3-5 Day Economy 5+ Day"
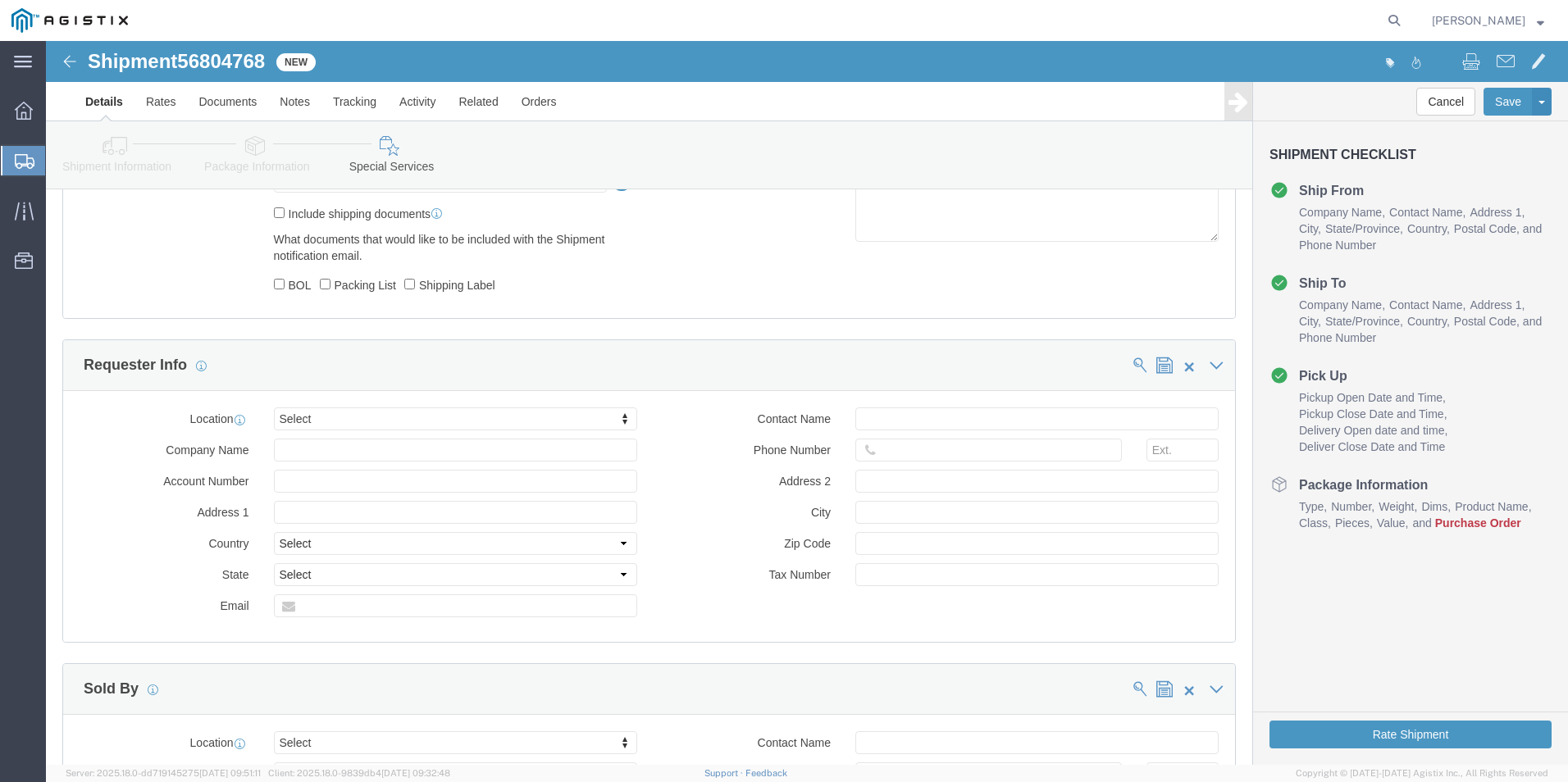
scroll to position [749, 0]
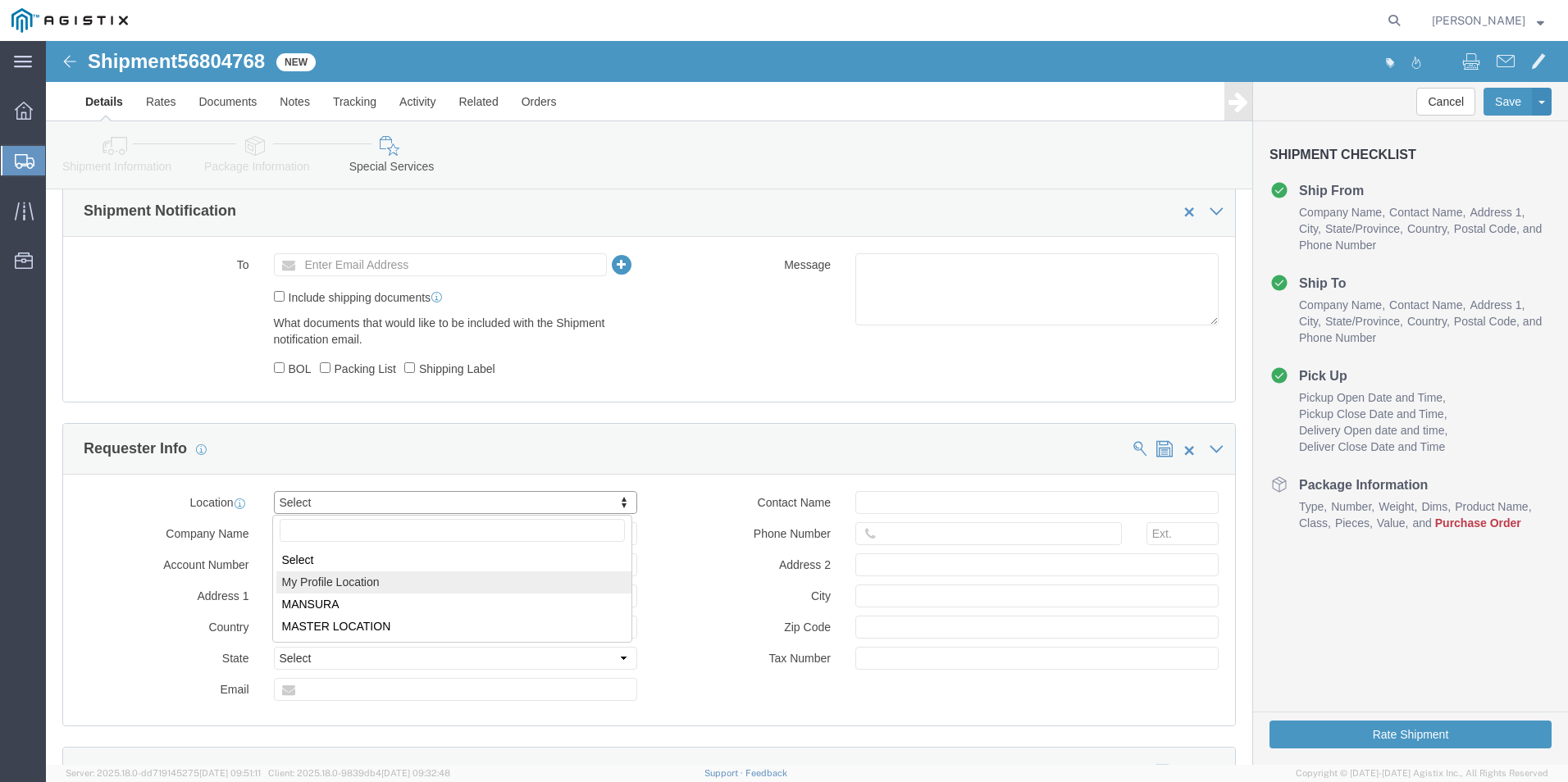
select select "MYPROFILE"
type input "Kerotest Manufacturing Corp"
type input "[STREET_ADDRESS]"
select select "US"
type input "[PERSON_NAME]"
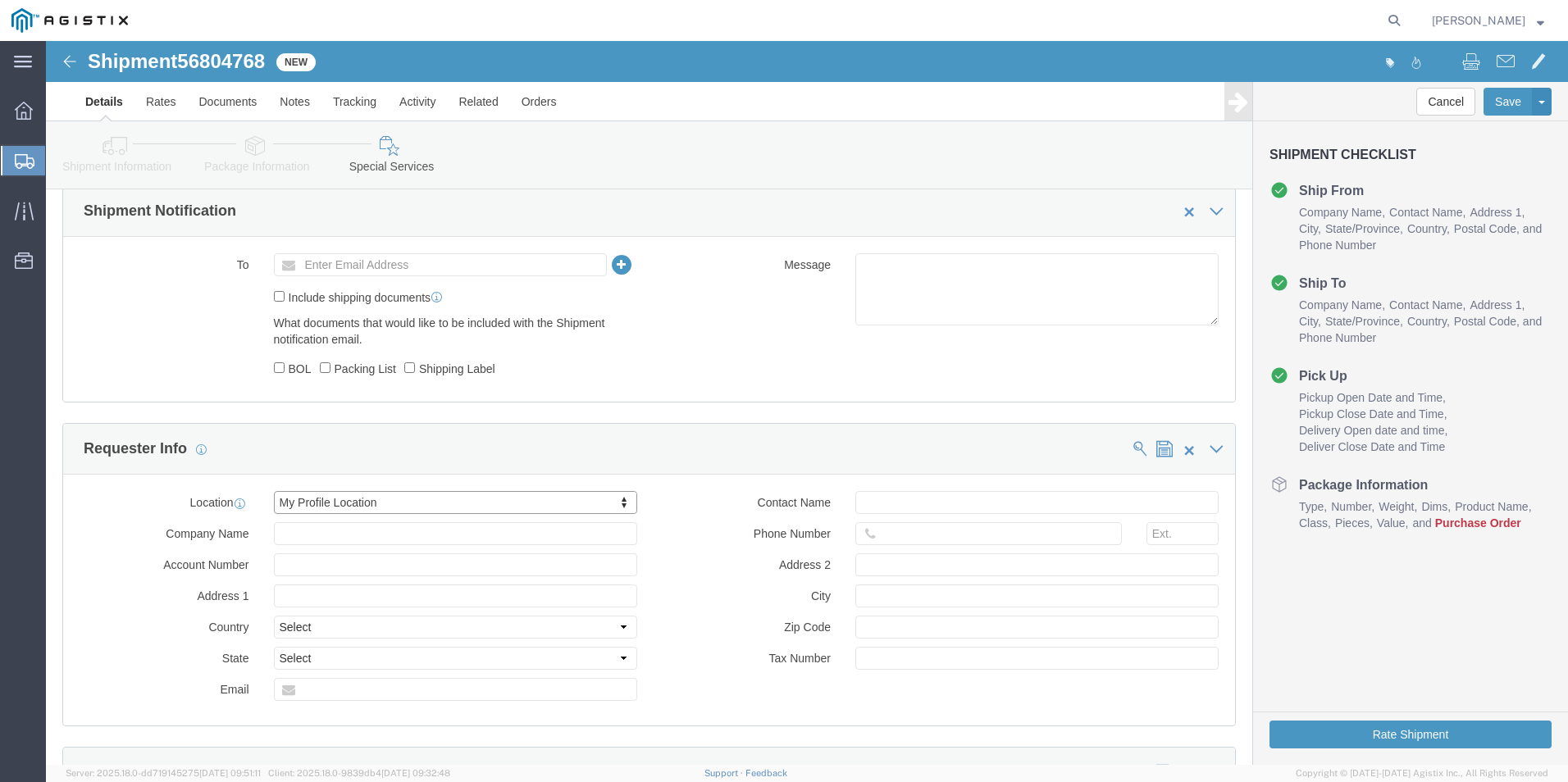
type input "[PHONE_NUMBER]"
type input "MANSURA"
type input "70350"
select select "LA"
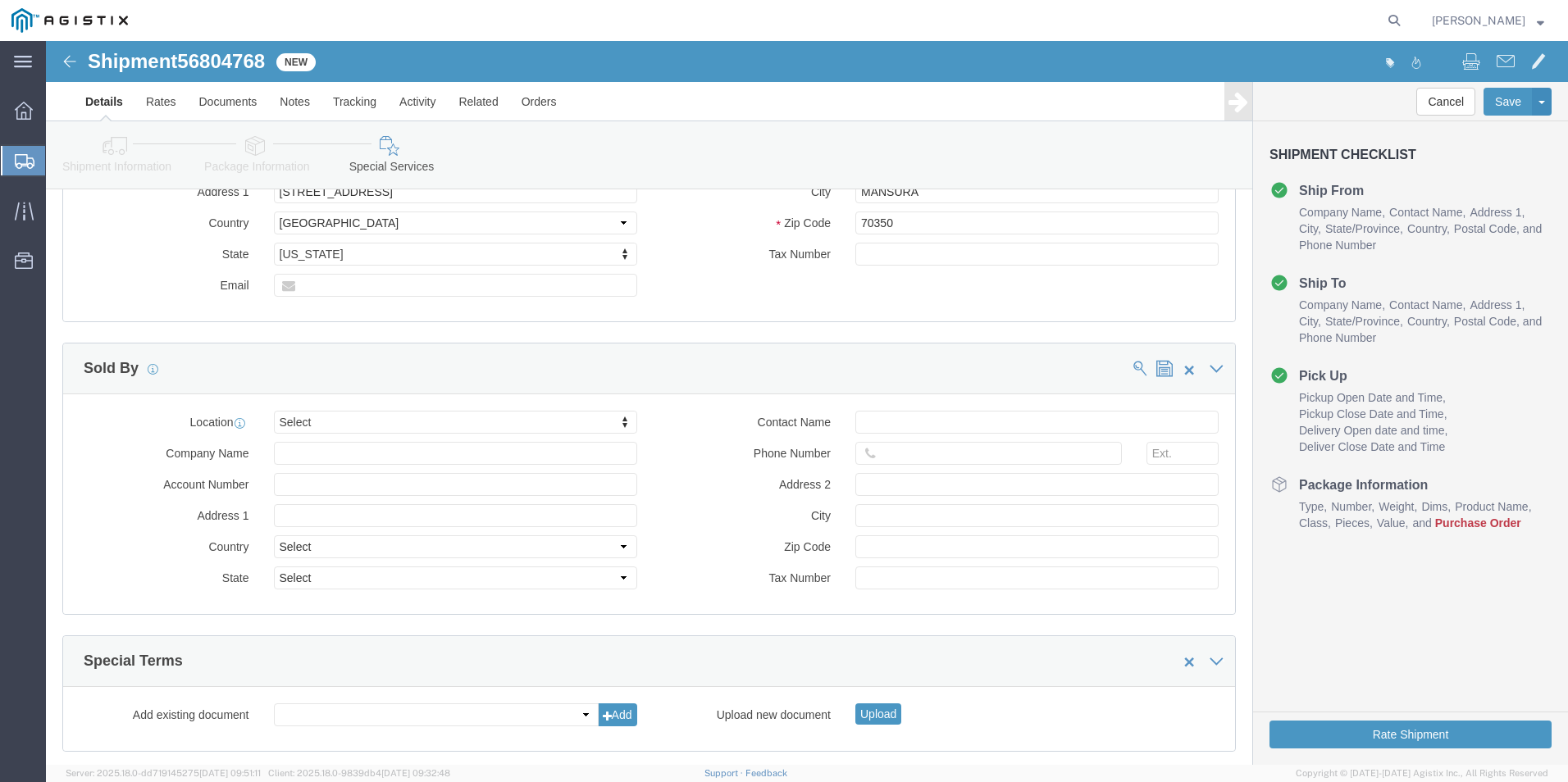
scroll to position [1159, 0]
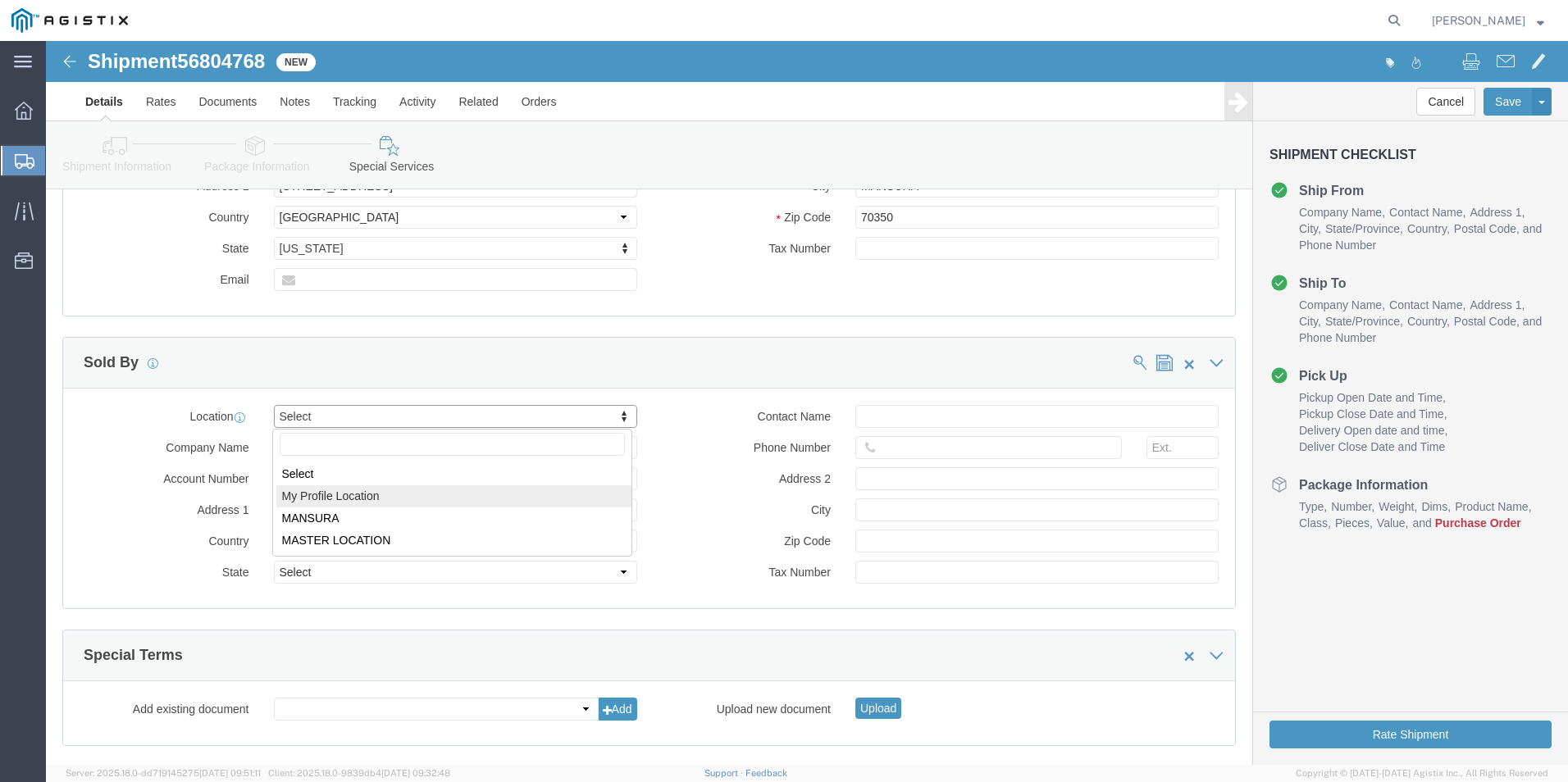
select select "MYPROFILE"
type input "Kerotest Manufacturing Corp"
type input "[STREET_ADDRESS]"
select select "US"
type input "[PERSON_NAME]"
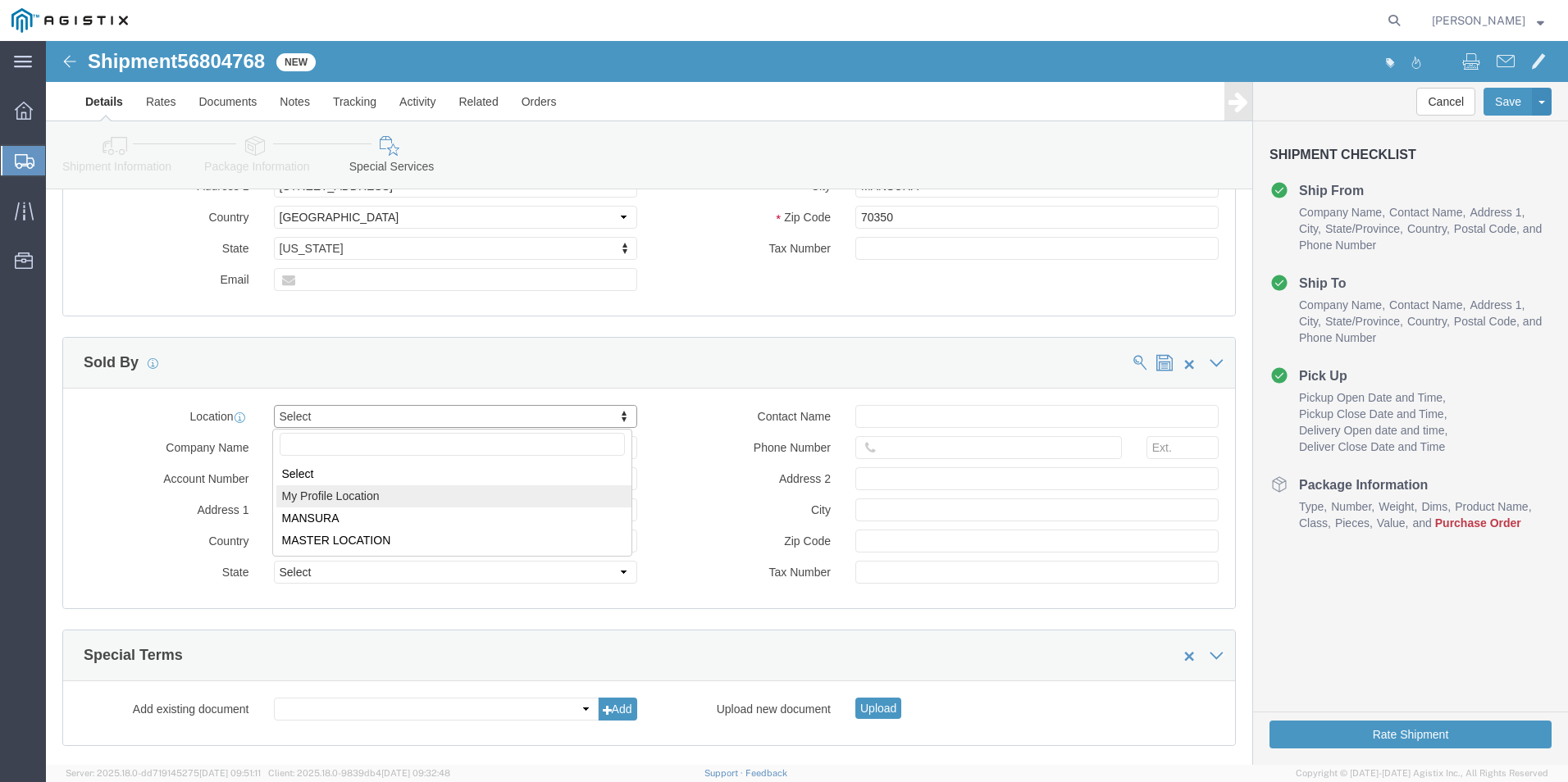
type input "[PHONE_NUMBER]"
type input "MANSURA"
type input "70350"
select select "LA"
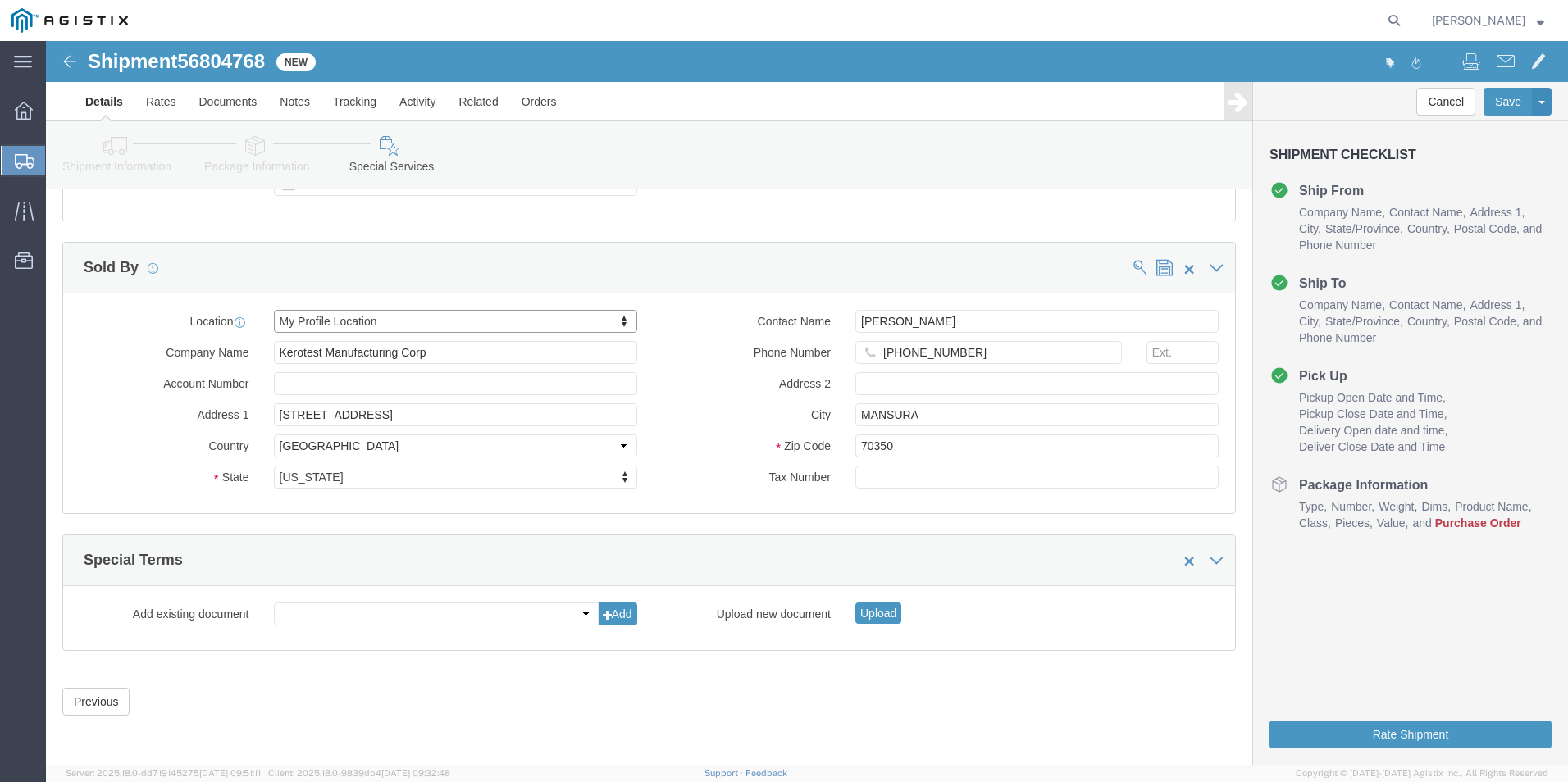
scroll to position [1255, 0]
click select
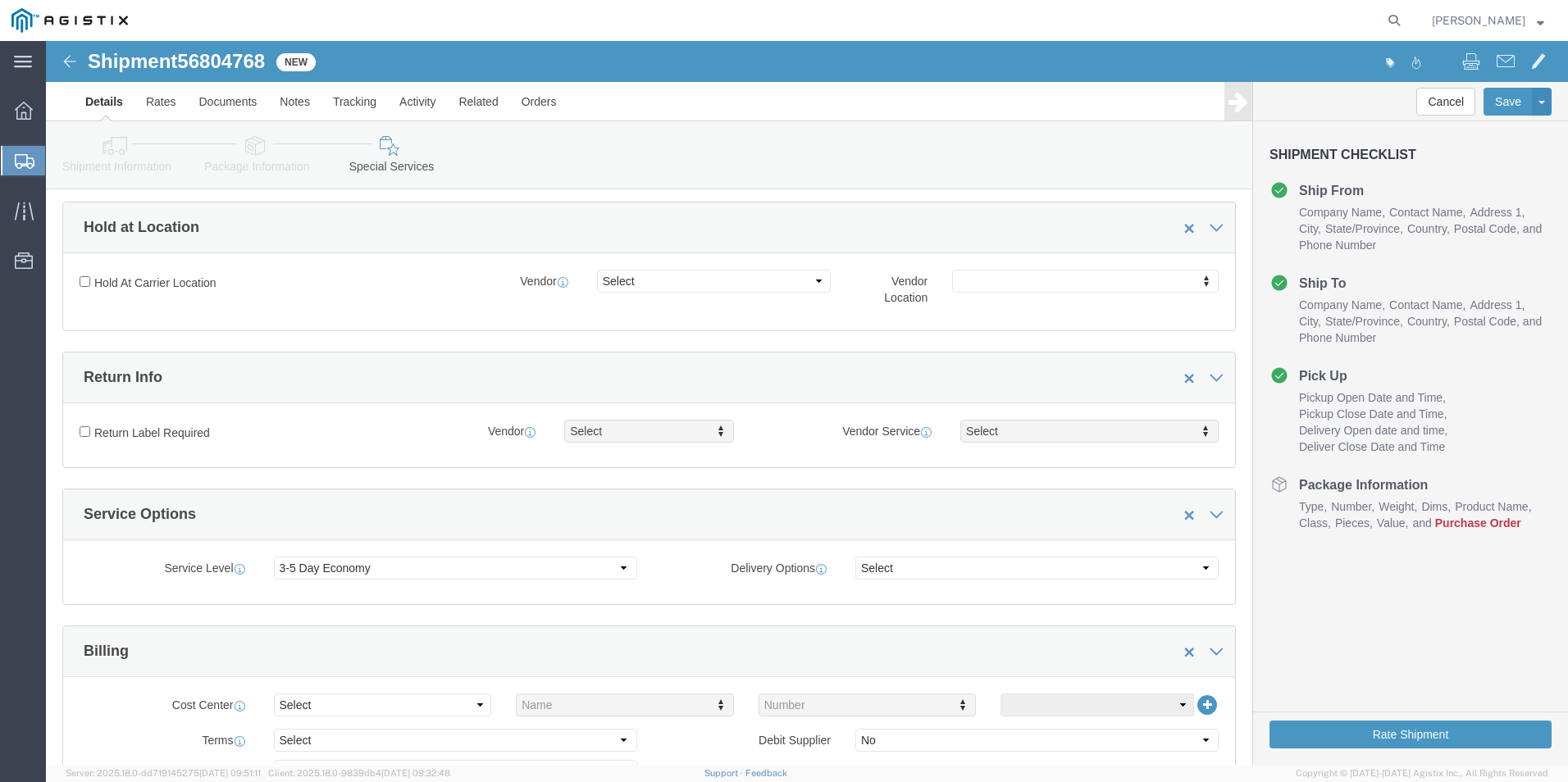
scroll to position [0, 0]
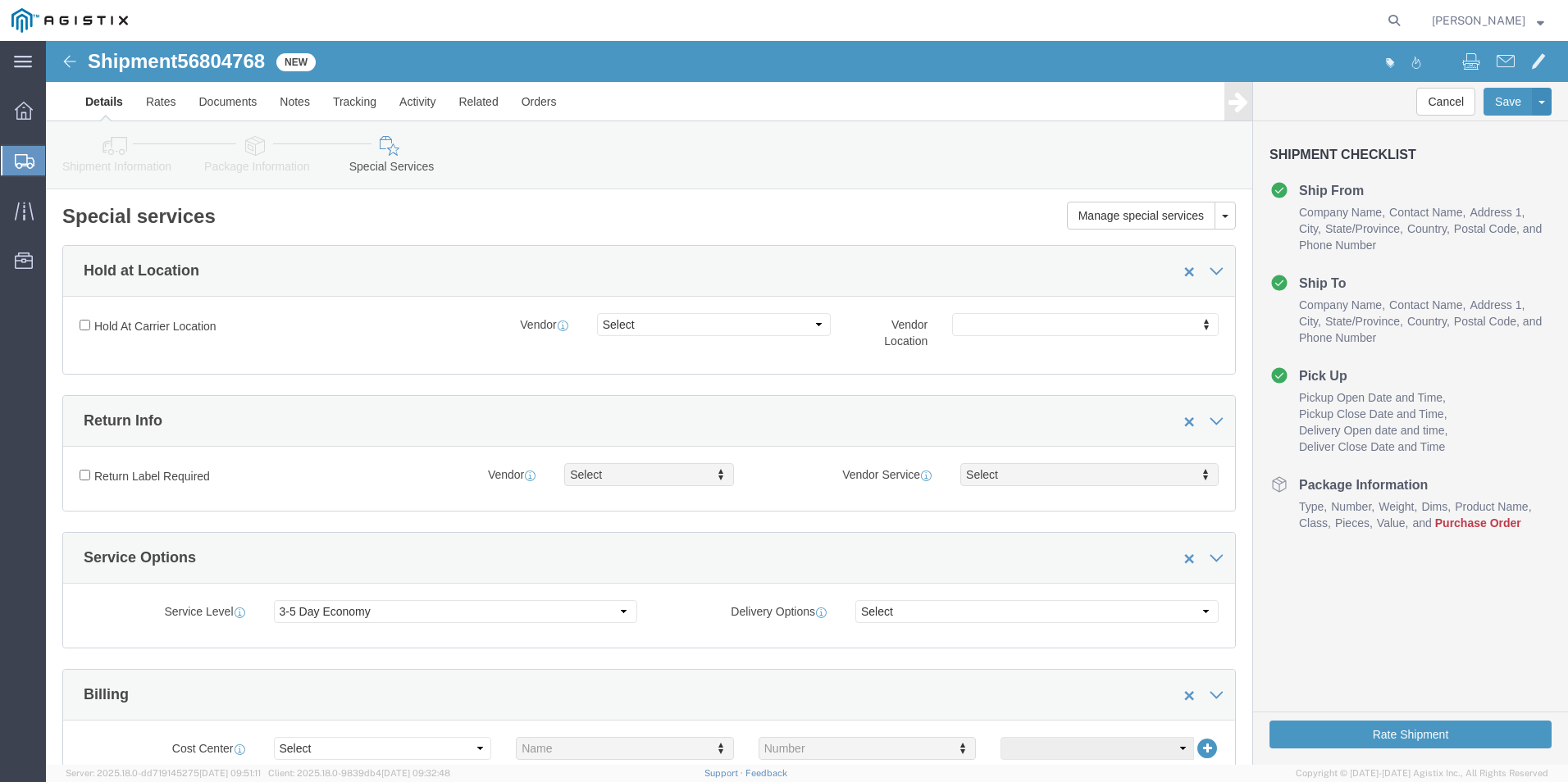
drag, startPoint x: 76, startPoint y: 120, endPoint x: 65, endPoint y: 132, distance: 16.3
click link "Shipment Information"
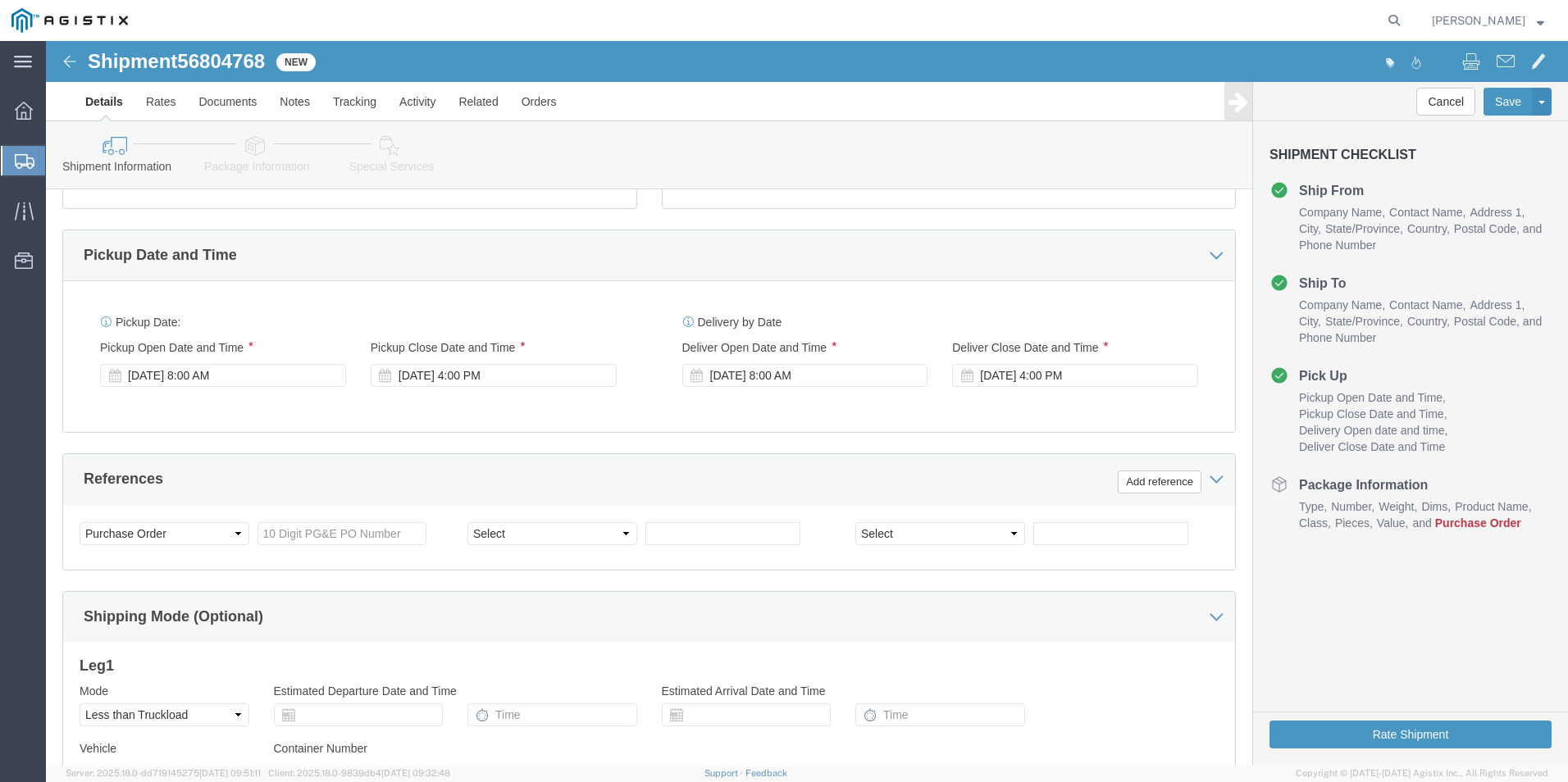
scroll to position [655, 0]
click input "text"
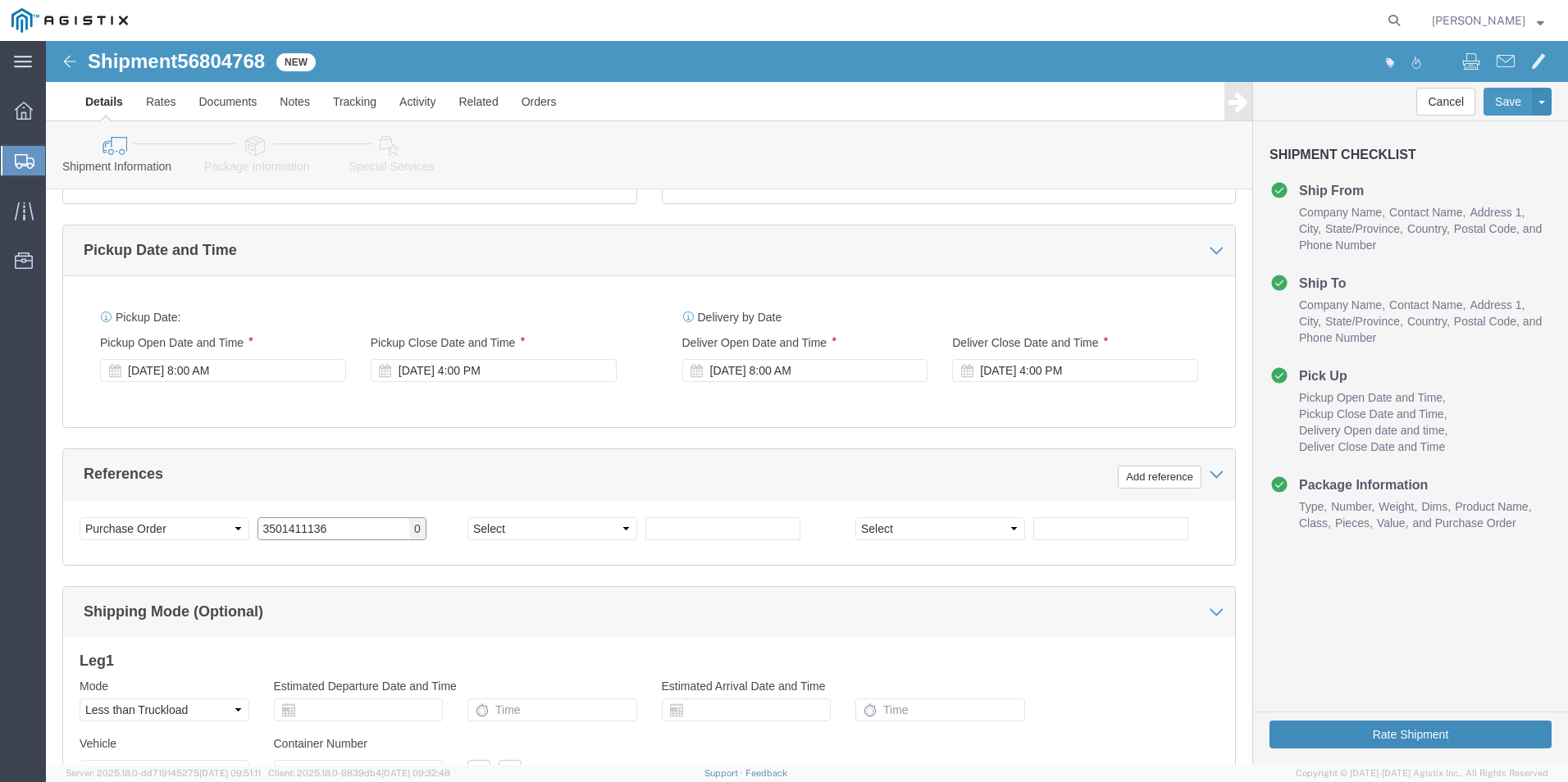
type input "3501411136"
click button "Rate Shipment"
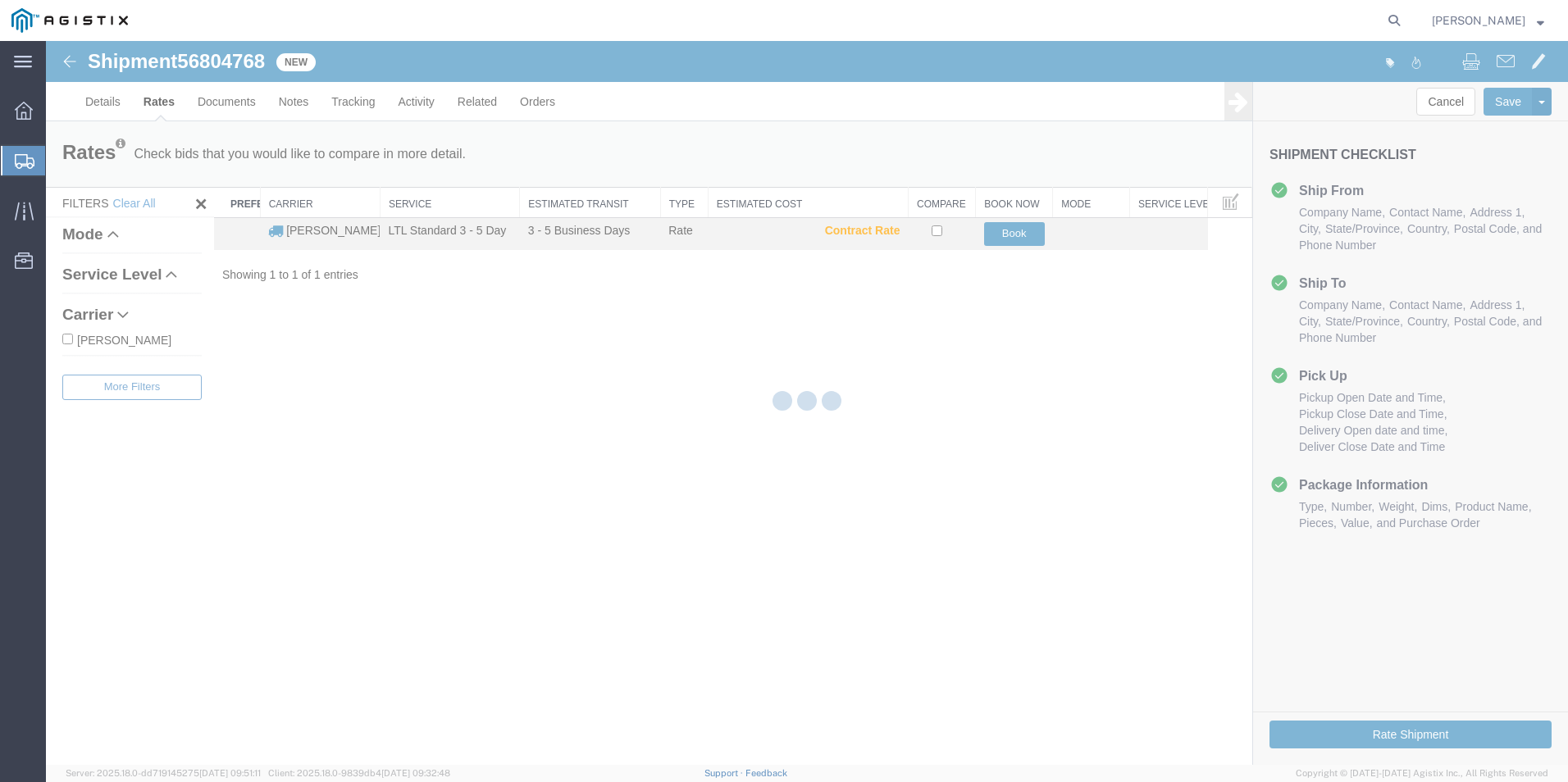
scroll to position [0, 0]
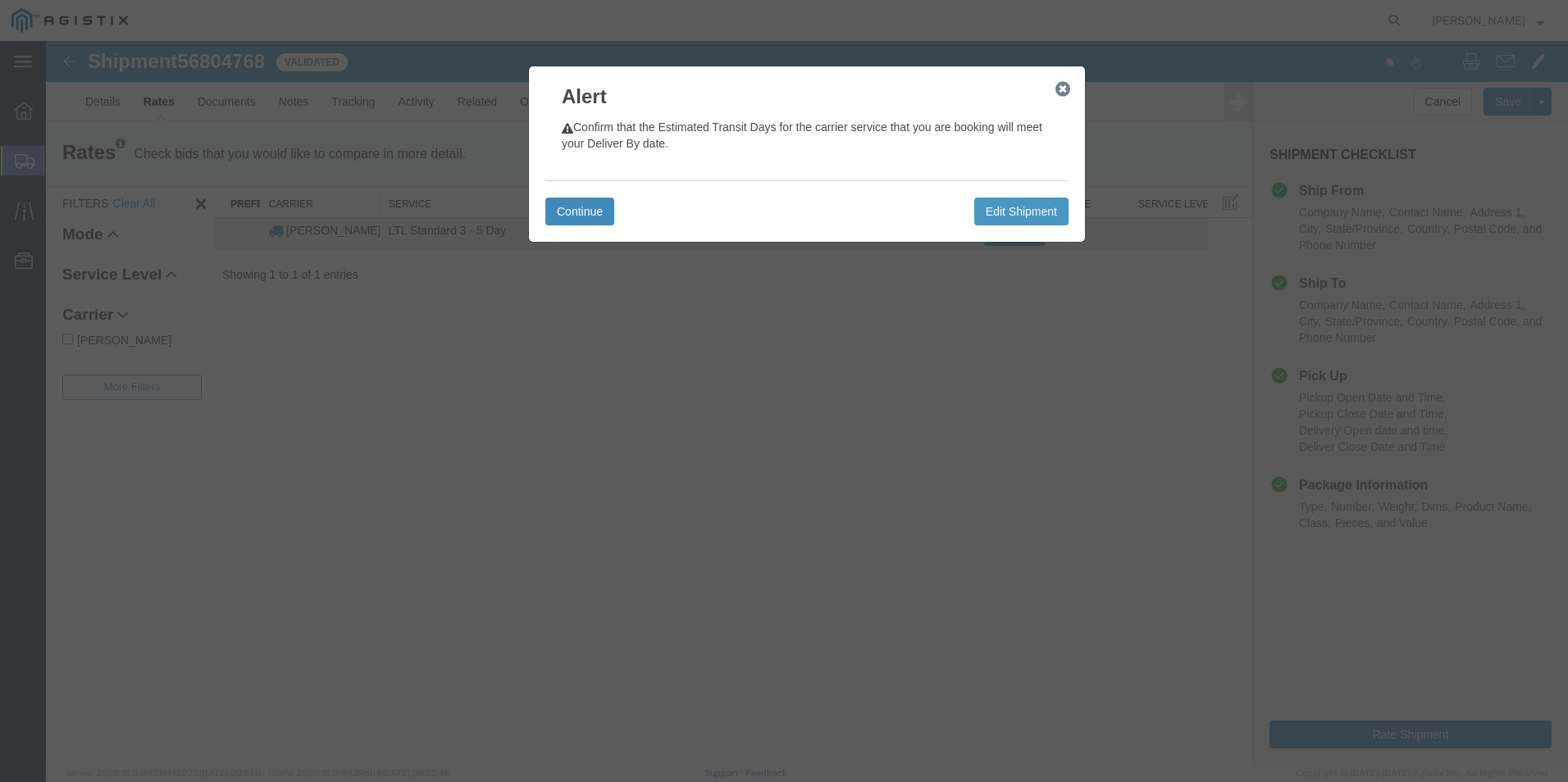
click at [572, 211] on button "Continue" at bounding box center [579, 211] width 69 height 28
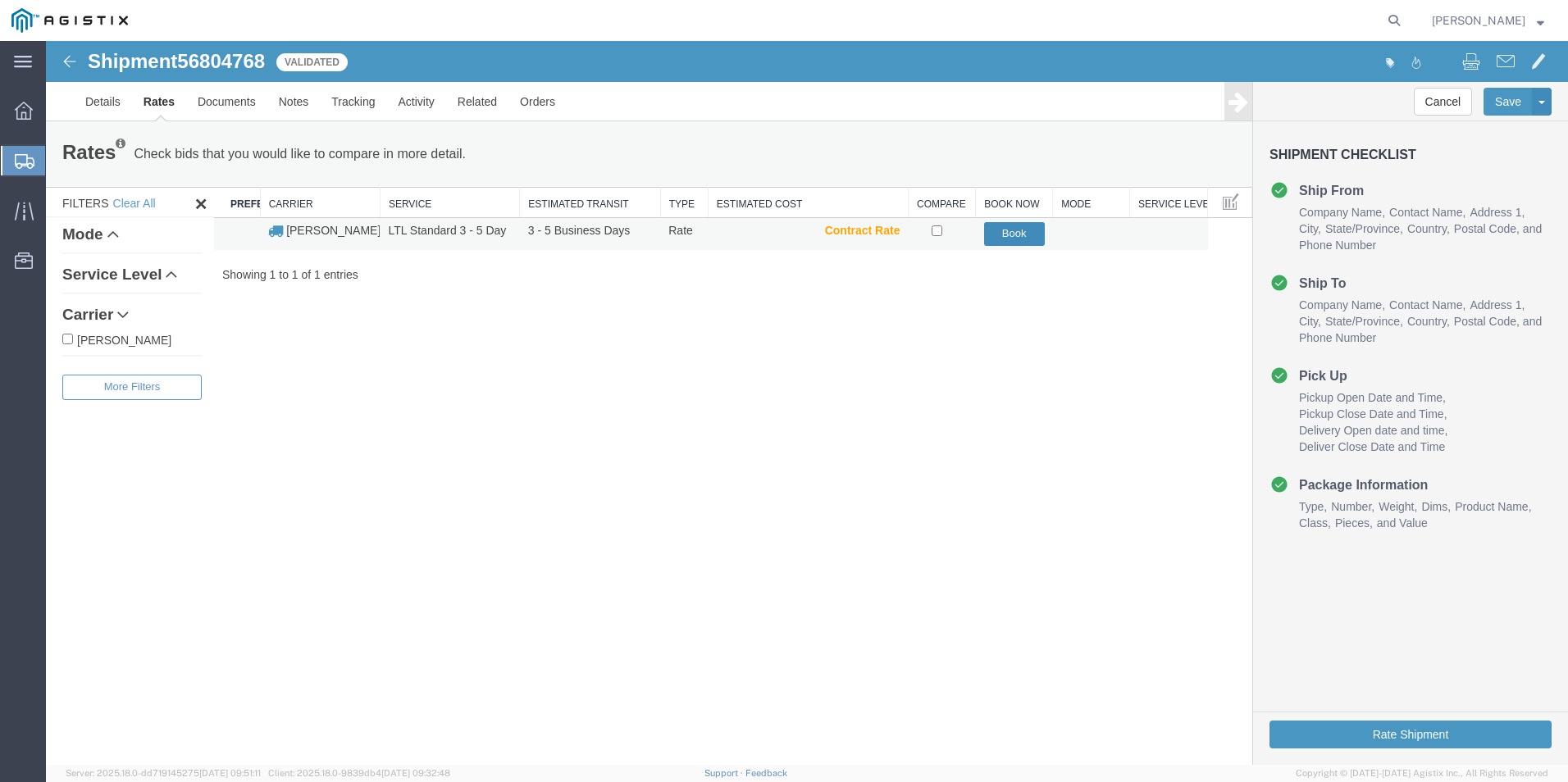
click at [1024, 236] on button "Book" at bounding box center [1014, 234] width 60 height 24
